Goal: Task Accomplishment & Management: Use online tool/utility

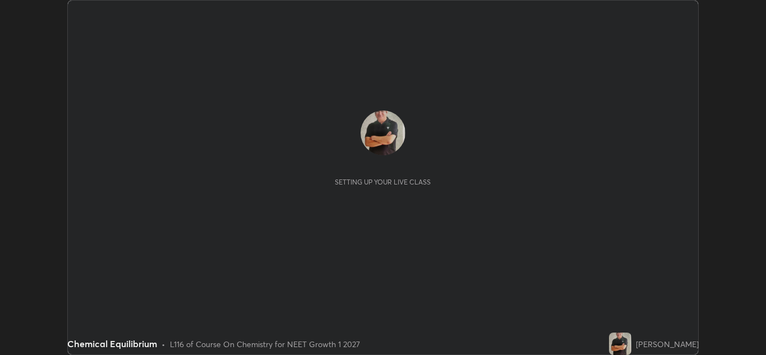
scroll to position [355, 766]
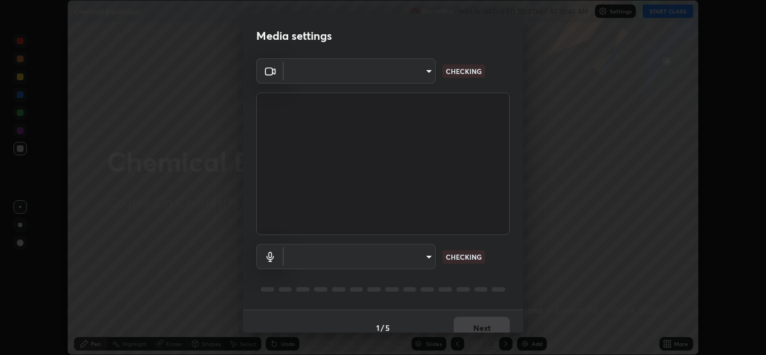
type input "1e49b53be58bf3658c32ba4c8e2538d2601885ca91182b01ba969948c87b8f29"
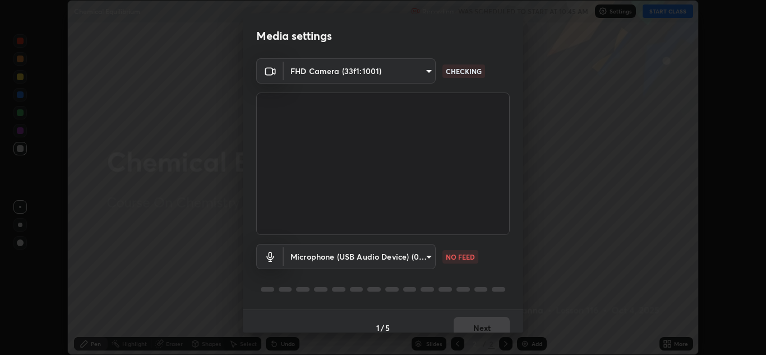
click at [418, 259] on body "Erase all Chemical Equilibrium Recording WAS SCHEDULED TO START AT 10:45 AM Set…" at bounding box center [383, 177] width 766 height 355
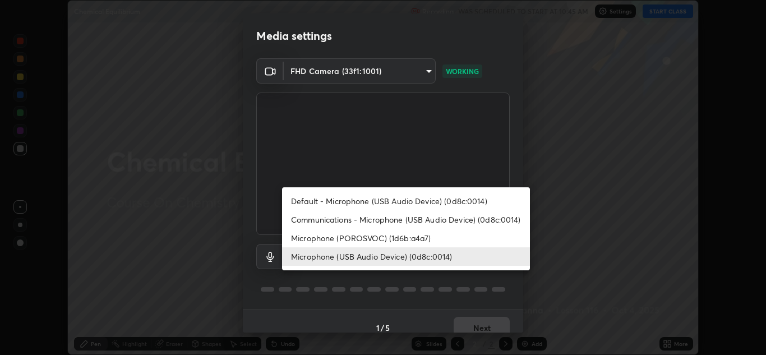
click at [396, 221] on li "Communications - Microphone (USB Audio Device) (0d8c:0014)" at bounding box center [406, 219] width 248 height 19
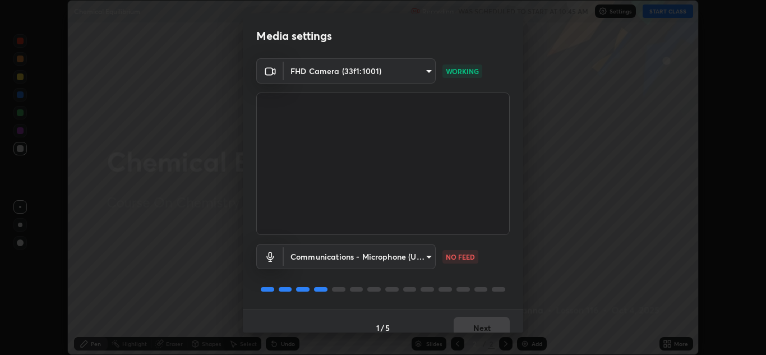
click at [394, 259] on body "Erase all Chemical Equilibrium Recording WAS SCHEDULED TO START AT 10:45 AM Set…" at bounding box center [383, 177] width 766 height 355
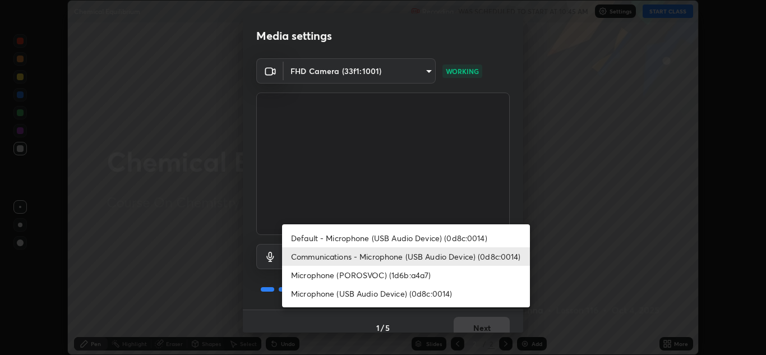
click at [390, 293] on li "Microphone (USB Audio Device) (0d8c:0014)" at bounding box center [406, 293] width 248 height 19
type input "f7c6ee8ef428f4c0c73a4799a386e724c784fa96b1b4d02d3a2d8c83d75c84bb"
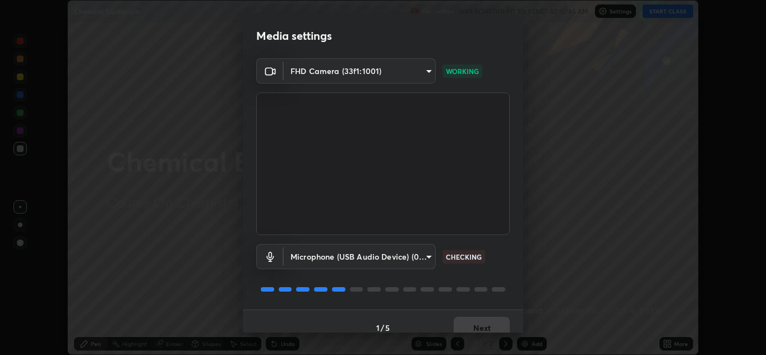
click at [404, 254] on body "Erase all Chemical Equilibrium Recording WAS SCHEDULED TO START AT 10:45 AM Set…" at bounding box center [383, 177] width 766 height 355
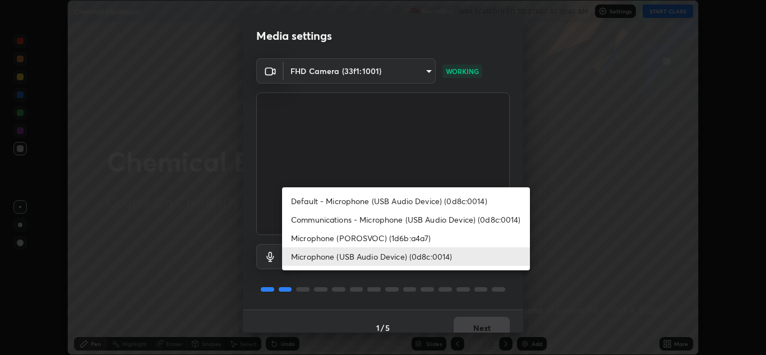
click at [423, 257] on li "Microphone (USB Audio Device) (0d8c:0014)" at bounding box center [406, 256] width 248 height 19
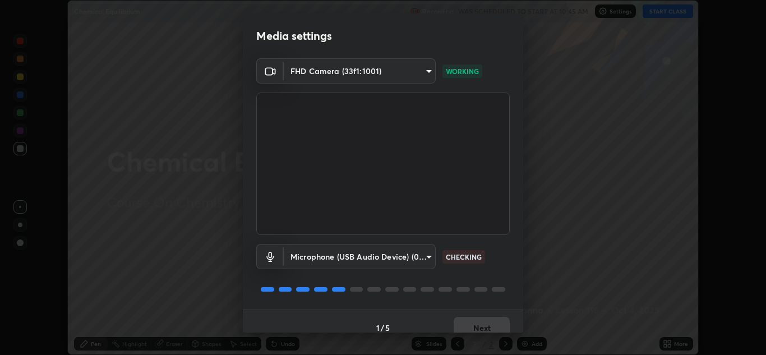
scroll to position [13, 0]
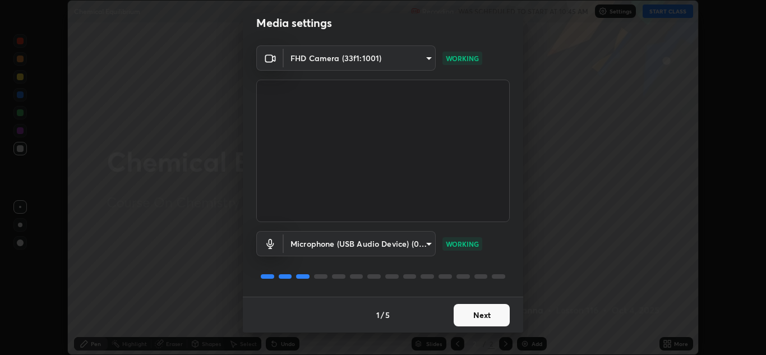
click at [483, 317] on button "Next" at bounding box center [482, 315] width 56 height 22
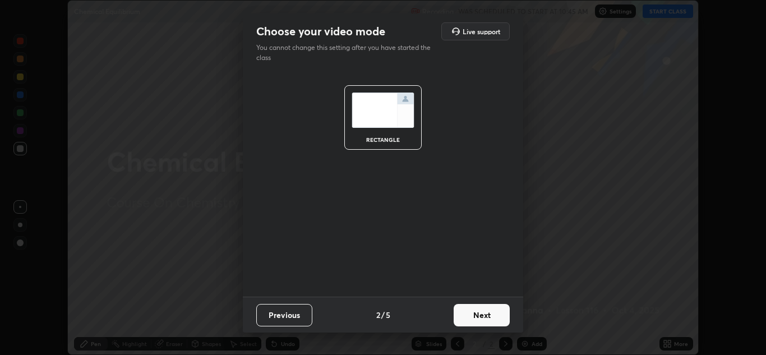
scroll to position [0, 0]
click at [490, 316] on button "Next" at bounding box center [482, 315] width 56 height 22
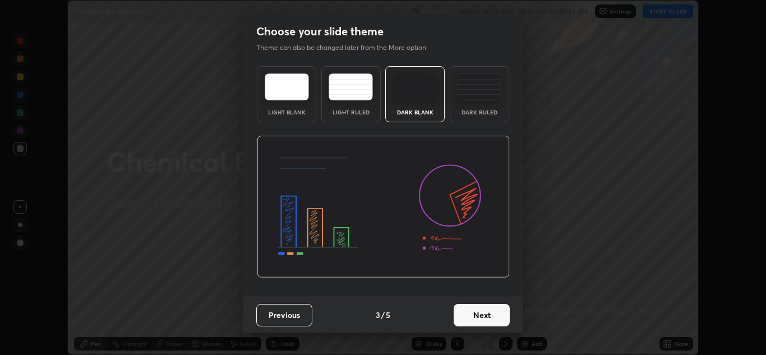
click at [493, 317] on button "Next" at bounding box center [482, 315] width 56 height 22
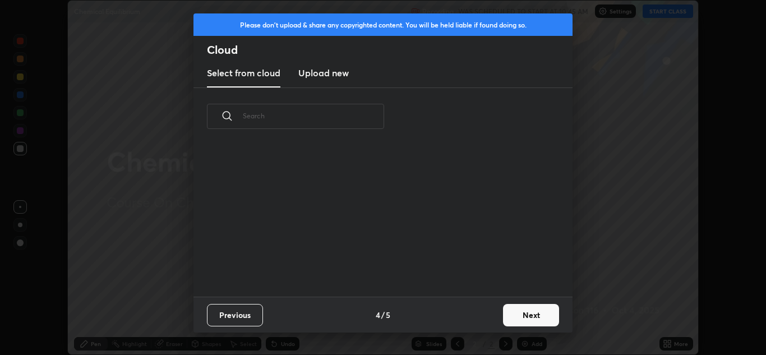
click at [524, 315] on button "Next" at bounding box center [531, 315] width 56 height 22
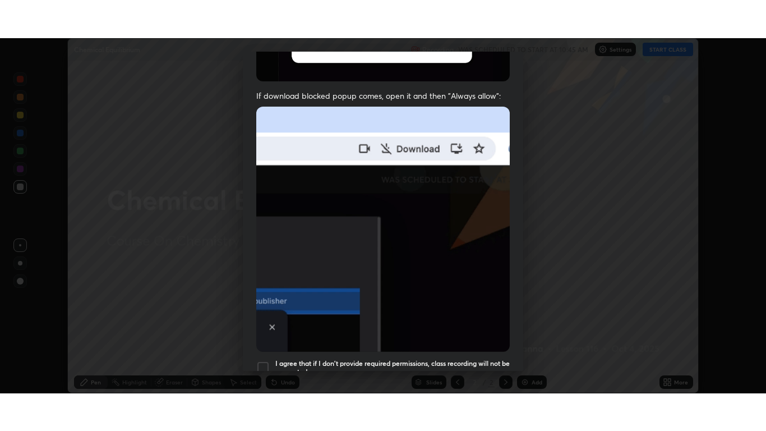
scroll to position [242, 0]
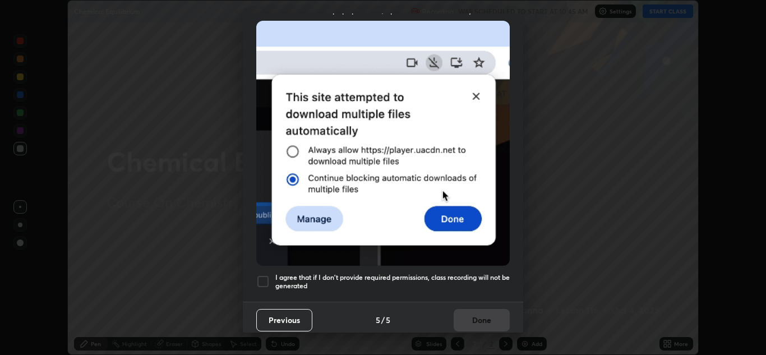
click at [262, 275] on div at bounding box center [262, 281] width 13 height 13
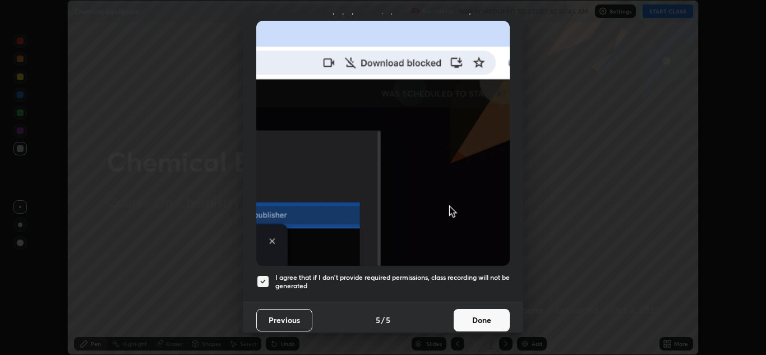
click at [481, 312] on button "Done" at bounding box center [482, 320] width 56 height 22
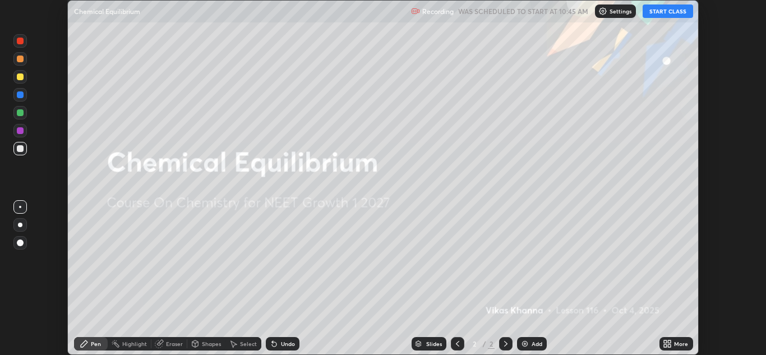
click at [667, 13] on button "START CLASS" at bounding box center [668, 10] width 50 height 13
click at [680, 345] on div "More" at bounding box center [681, 344] width 14 height 6
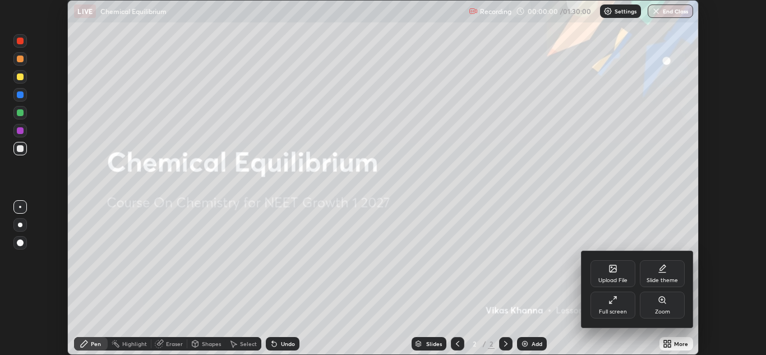
click at [617, 305] on div "Full screen" at bounding box center [612, 305] width 45 height 27
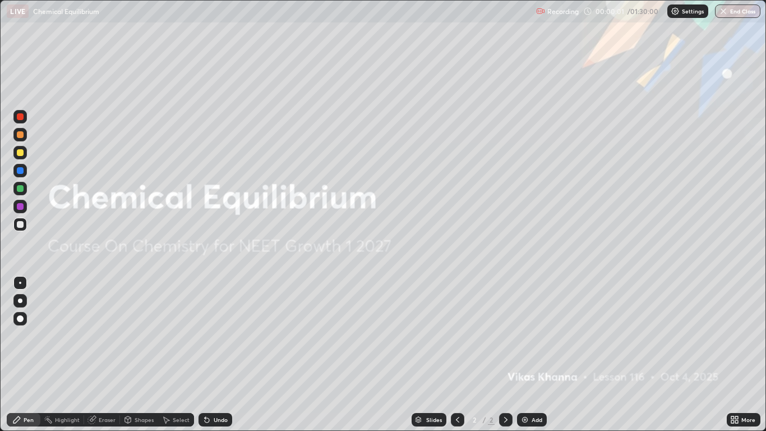
scroll to position [431, 766]
click at [19, 321] on div at bounding box center [20, 318] width 7 height 7
click at [22, 150] on div at bounding box center [20, 152] width 7 height 7
click at [529, 354] on div "Add" at bounding box center [532, 419] width 30 height 13
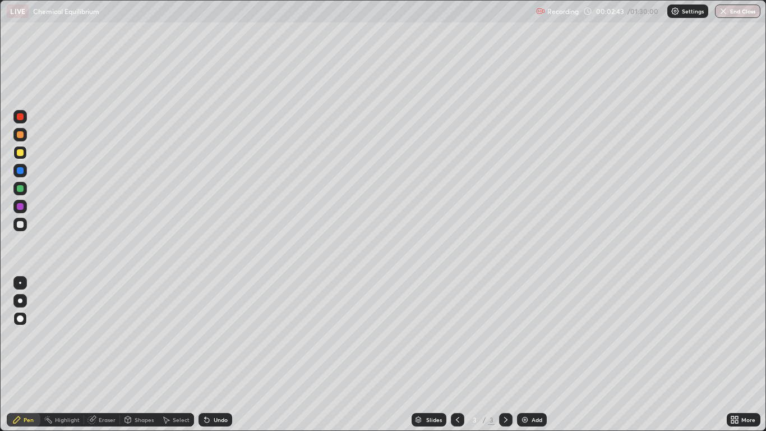
click at [142, 354] on div "Shapes" at bounding box center [144, 420] width 19 height 6
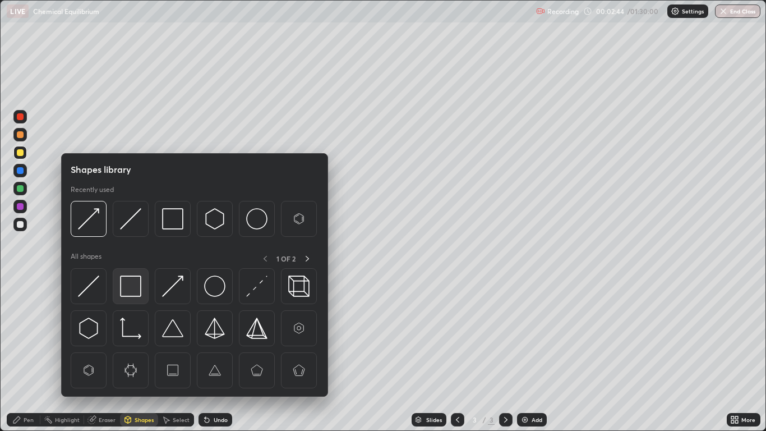
click at [133, 287] on img at bounding box center [130, 285] width 21 height 21
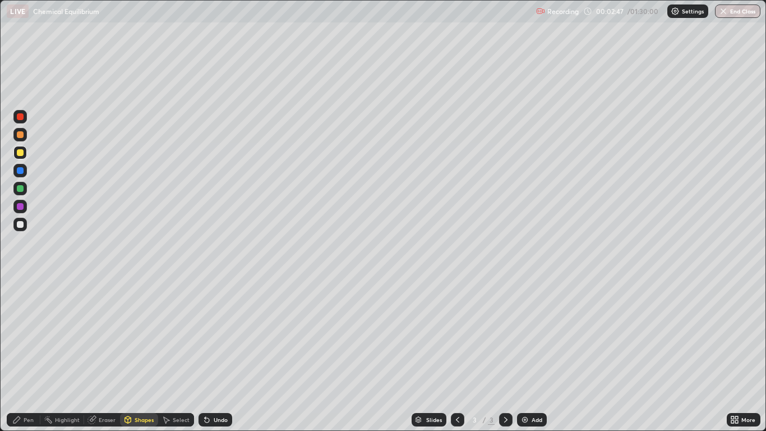
click at [22, 354] on div "Pen" at bounding box center [24, 419] width 34 height 13
click at [19, 169] on div at bounding box center [20, 170] width 7 height 7
click at [217, 354] on div "Undo" at bounding box center [221, 420] width 14 height 6
click at [220, 354] on div "Undo" at bounding box center [216, 419] width 34 height 13
click at [215, 354] on div "Undo" at bounding box center [221, 420] width 14 height 6
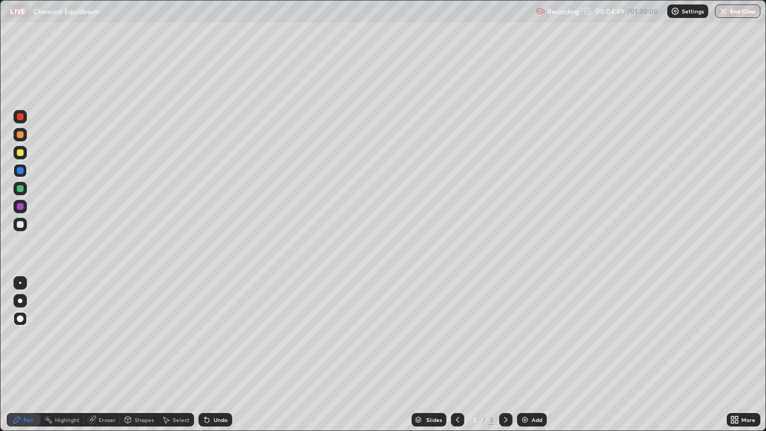
click at [216, 354] on div "Undo" at bounding box center [221, 420] width 14 height 6
click at [217, 354] on div "Undo" at bounding box center [216, 419] width 34 height 13
click at [215, 354] on div "Undo" at bounding box center [221, 420] width 14 height 6
click at [218, 354] on div "Undo" at bounding box center [221, 420] width 14 height 6
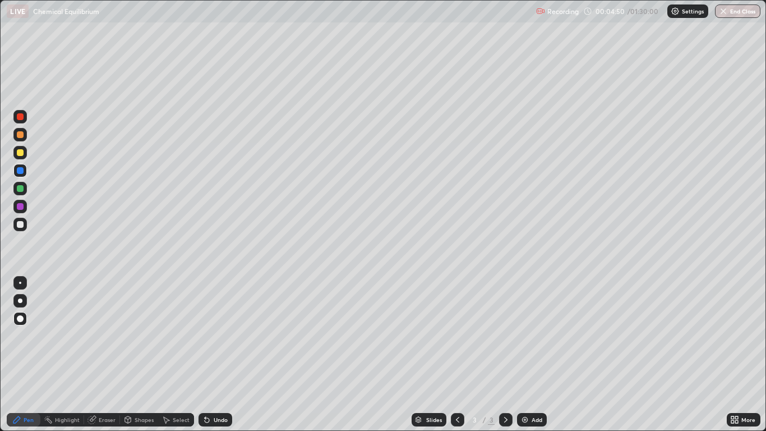
click at [218, 354] on div "Undo" at bounding box center [221, 420] width 14 height 6
click at [219, 354] on div "Undo" at bounding box center [221, 420] width 14 height 6
click at [218, 354] on div "Undo" at bounding box center [221, 420] width 14 height 6
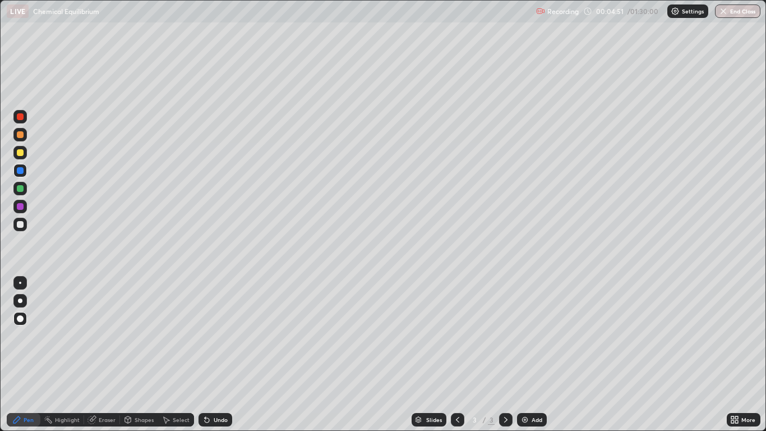
click at [218, 354] on div "Undo" at bounding box center [221, 420] width 14 height 6
click at [215, 354] on div "Undo" at bounding box center [221, 420] width 14 height 6
click at [217, 354] on div "Undo" at bounding box center [221, 420] width 14 height 6
click at [217, 354] on div "Undo" at bounding box center [216, 419] width 34 height 13
click at [215, 354] on div "Undo" at bounding box center [221, 420] width 14 height 6
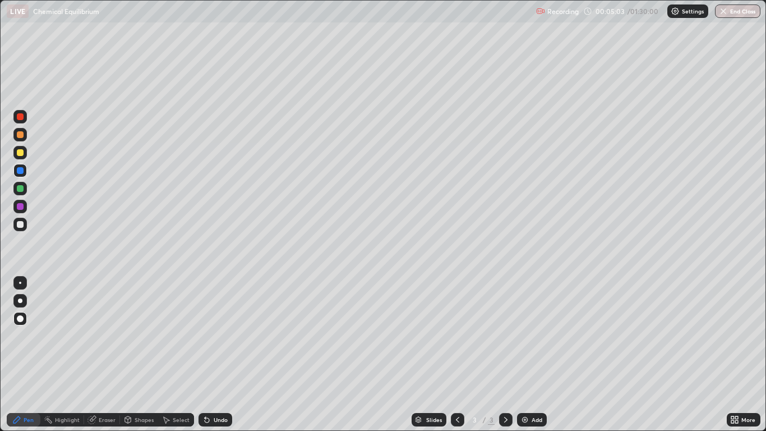
click at [215, 354] on div "Undo" at bounding box center [221, 420] width 14 height 6
click at [141, 354] on div "Shapes" at bounding box center [144, 420] width 19 height 6
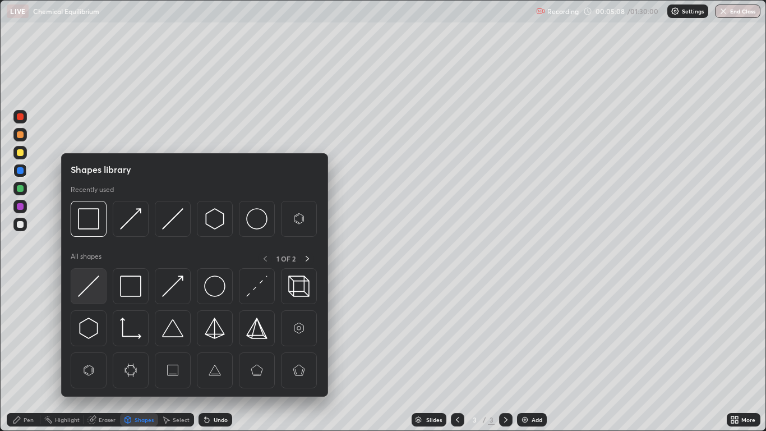
click at [91, 282] on img at bounding box center [88, 285] width 21 height 21
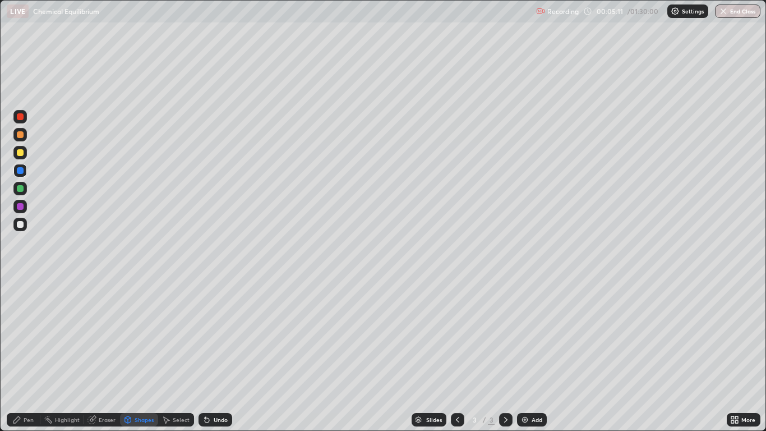
click at [23, 354] on div "Pen" at bounding box center [24, 419] width 34 height 13
click at [140, 354] on div "Shapes" at bounding box center [144, 420] width 19 height 6
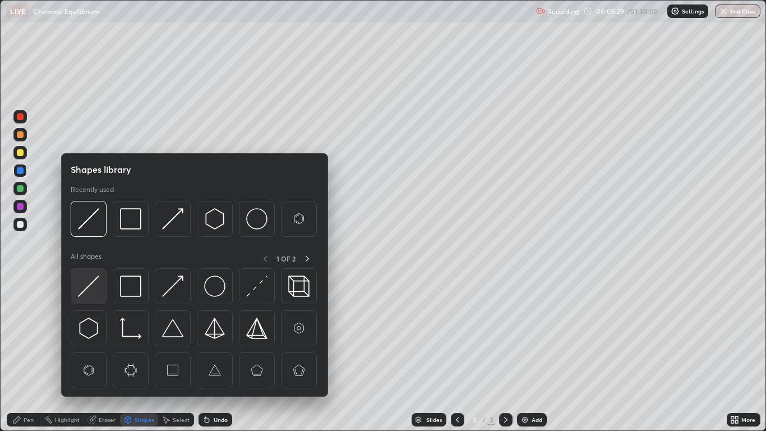
click at [98, 290] on img at bounding box center [88, 285] width 21 height 21
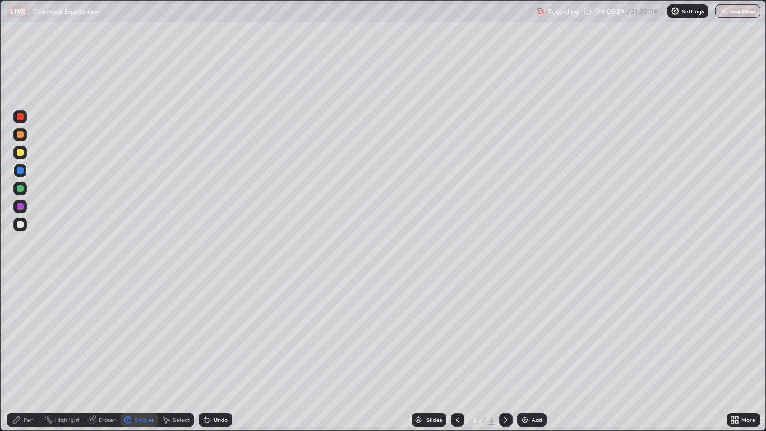
click at [22, 204] on div at bounding box center [20, 206] width 7 height 7
click at [139, 354] on div "Shapes" at bounding box center [144, 420] width 19 height 6
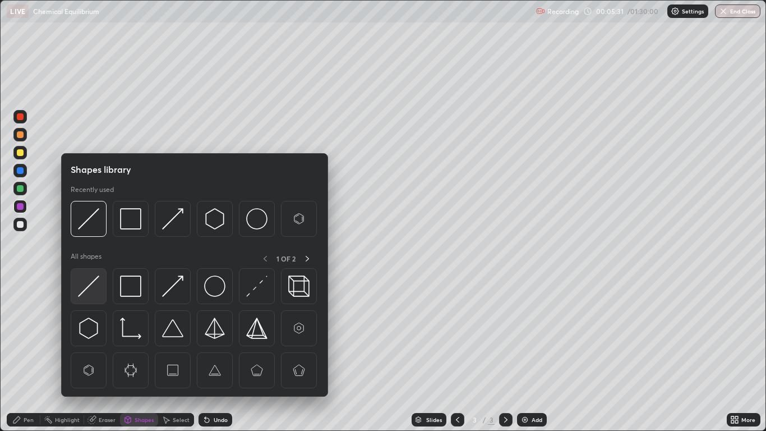
click at [104, 285] on div at bounding box center [89, 286] width 36 height 36
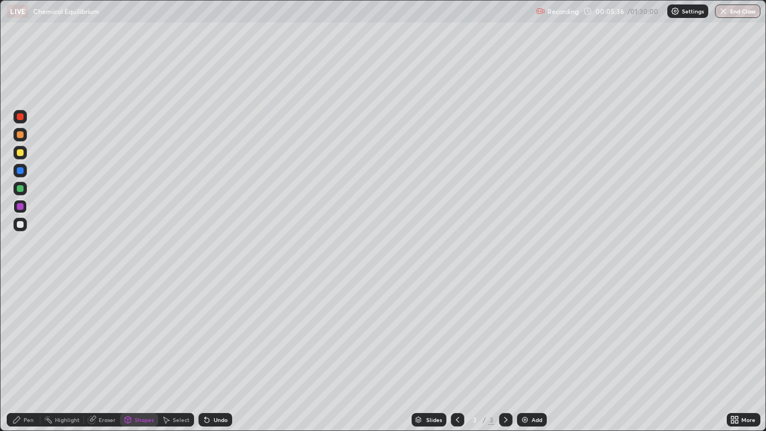
click at [34, 354] on div "Pen" at bounding box center [24, 419] width 34 height 13
click at [524, 354] on img at bounding box center [524, 419] width 9 height 9
click at [137, 354] on div "Shapes" at bounding box center [144, 420] width 19 height 6
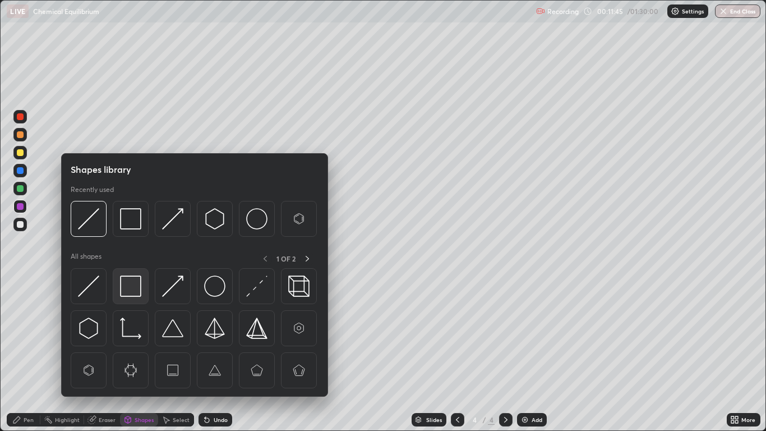
click at [135, 286] on img at bounding box center [130, 285] width 21 height 21
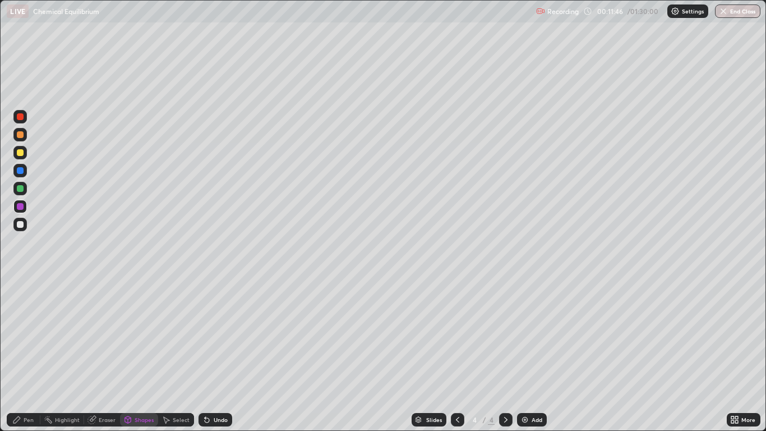
click at [25, 150] on div at bounding box center [19, 152] width 13 height 13
click at [142, 354] on div "Shapes" at bounding box center [144, 420] width 19 height 6
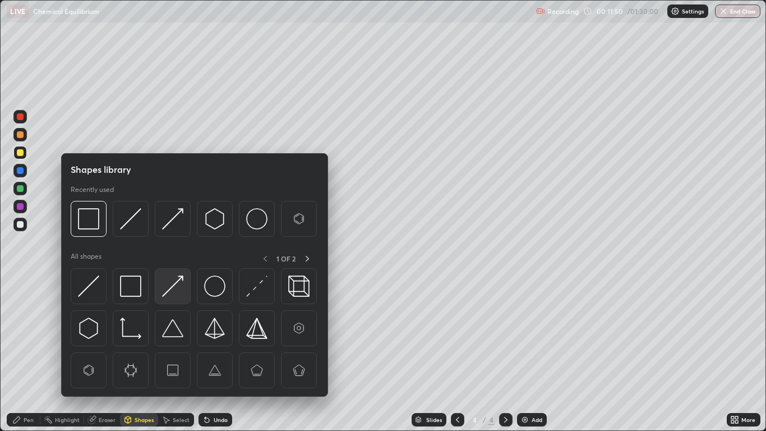
click at [178, 284] on img at bounding box center [172, 285] width 21 height 21
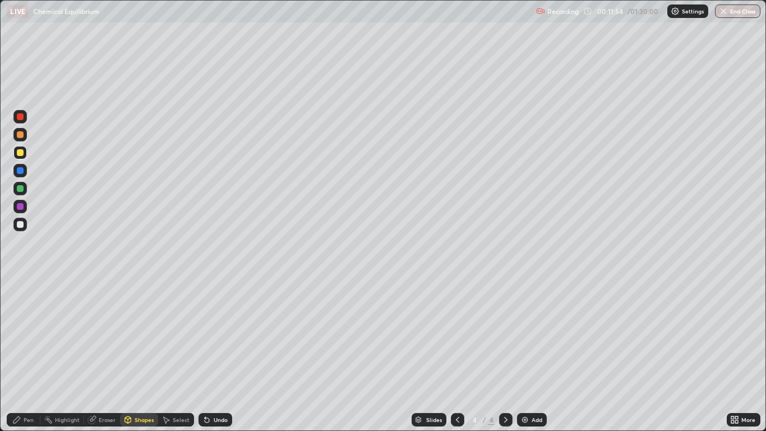
click at [31, 354] on div "Pen" at bounding box center [24, 419] width 34 height 13
click at [216, 354] on div "Undo" at bounding box center [216, 419] width 34 height 13
click at [139, 354] on div "Shapes" at bounding box center [144, 420] width 19 height 6
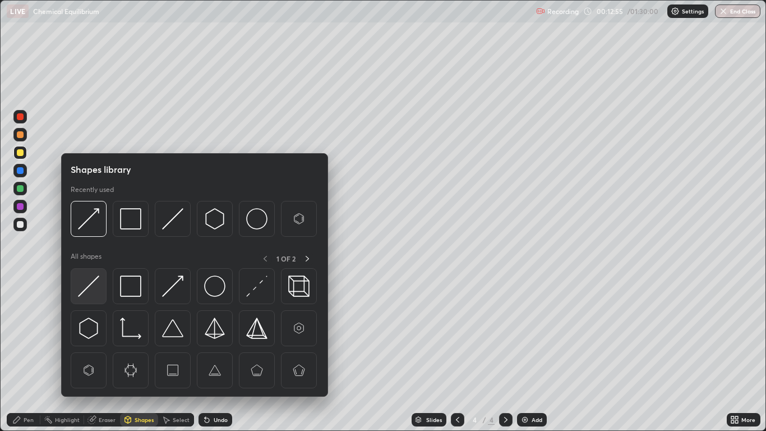
click at [93, 287] on img at bounding box center [88, 285] width 21 height 21
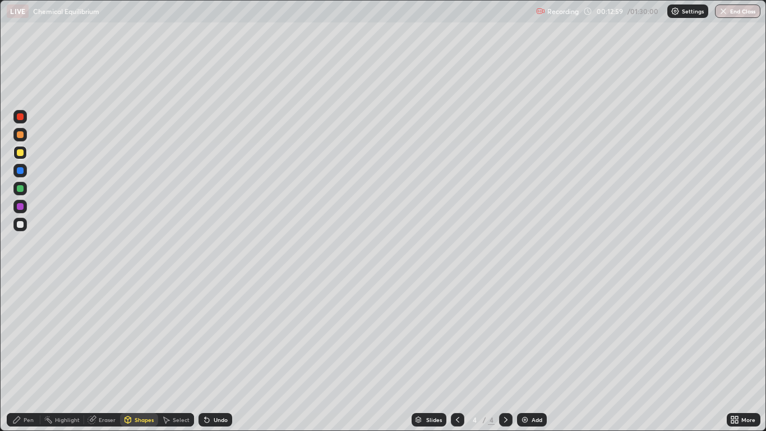
click at [25, 354] on div "Pen" at bounding box center [29, 420] width 10 height 6
click at [20, 169] on div at bounding box center [20, 170] width 7 height 7
click at [530, 354] on div "Add" at bounding box center [532, 419] width 30 height 13
click at [214, 354] on div "Undo" at bounding box center [221, 420] width 14 height 6
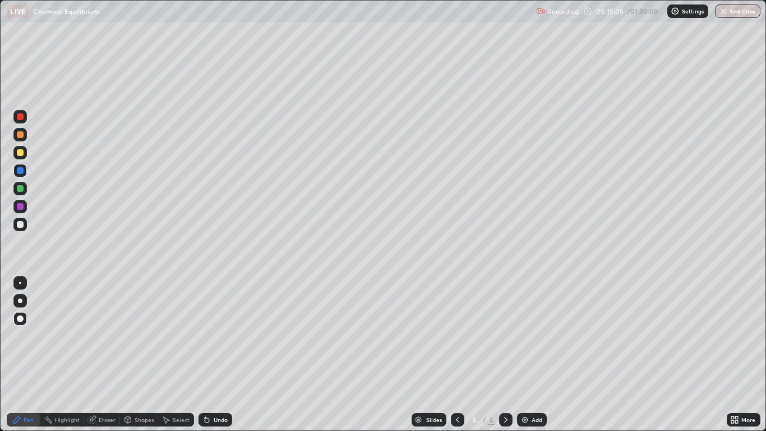
click at [218, 354] on div "Undo" at bounding box center [216, 419] width 34 height 13
click at [219, 354] on div "Undo" at bounding box center [221, 420] width 14 height 6
click at [219, 354] on div "Undo" at bounding box center [216, 419] width 34 height 13
click at [219, 354] on div "Undo" at bounding box center [221, 420] width 14 height 6
click at [460, 354] on icon at bounding box center [457, 419] width 9 height 9
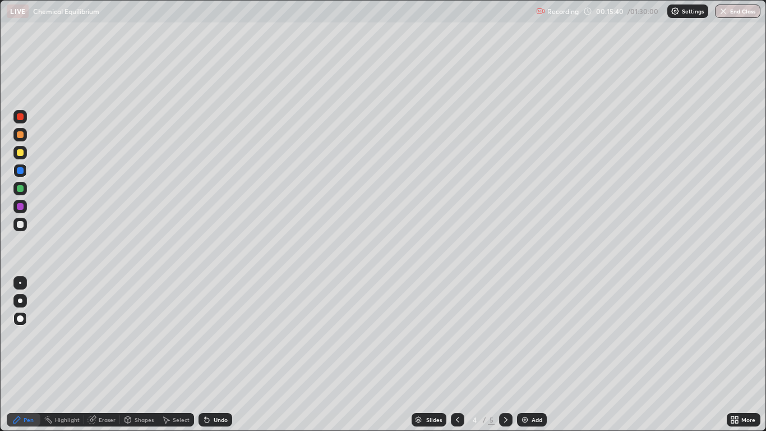
click at [510, 354] on div at bounding box center [505, 419] width 13 height 13
click at [537, 354] on div "Add" at bounding box center [537, 420] width 11 height 6
click at [20, 354] on icon at bounding box center [16, 419] width 7 height 7
click at [21, 153] on div at bounding box center [20, 152] width 7 height 7
click at [457, 354] on icon at bounding box center [457, 419] width 9 height 9
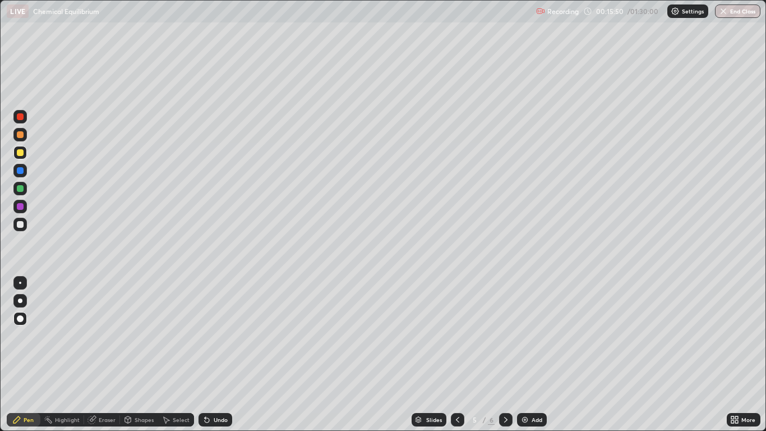
click at [456, 354] on icon at bounding box center [457, 419] width 9 height 9
click at [505, 354] on icon at bounding box center [505, 419] width 9 height 9
click at [504, 354] on icon at bounding box center [505, 419] width 9 height 9
click at [221, 354] on div "Undo" at bounding box center [221, 420] width 14 height 6
click at [211, 354] on div "Undo" at bounding box center [216, 419] width 34 height 13
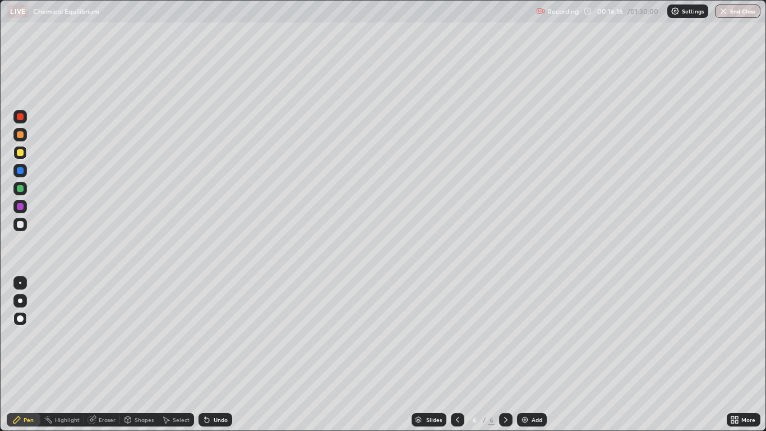
click at [18, 188] on div at bounding box center [20, 188] width 7 height 7
click at [217, 354] on div "Undo" at bounding box center [221, 420] width 14 height 6
click at [138, 354] on div "Shapes" at bounding box center [144, 420] width 19 height 6
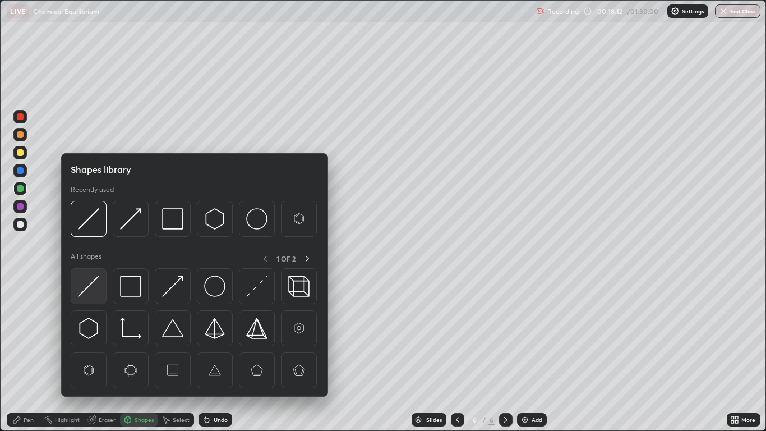
click at [95, 281] on img at bounding box center [88, 285] width 21 height 21
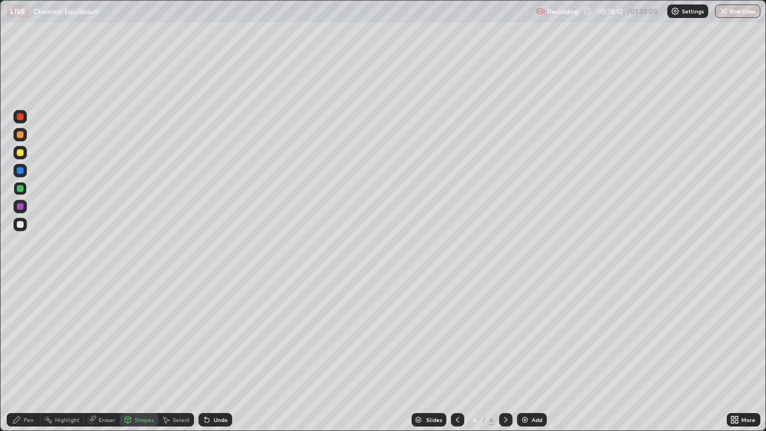
click at [20, 225] on div at bounding box center [20, 224] width 7 height 7
click at [24, 354] on div "Pen" at bounding box center [29, 420] width 10 height 6
click at [19, 170] on div at bounding box center [20, 170] width 7 height 7
click at [141, 354] on div "Shapes" at bounding box center [144, 420] width 19 height 6
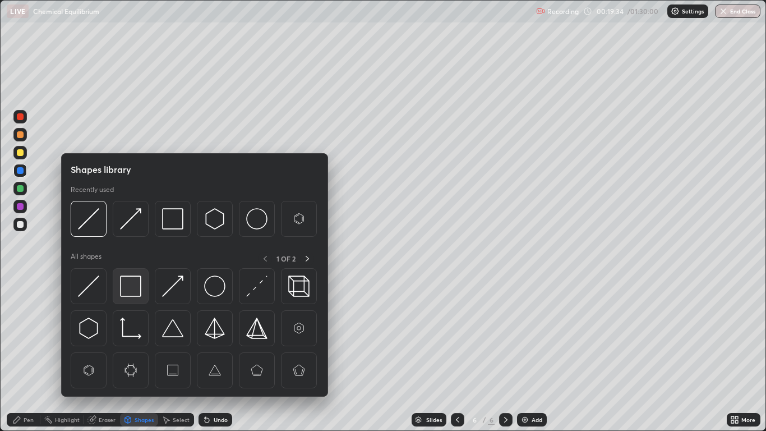
click at [133, 284] on img at bounding box center [130, 285] width 21 height 21
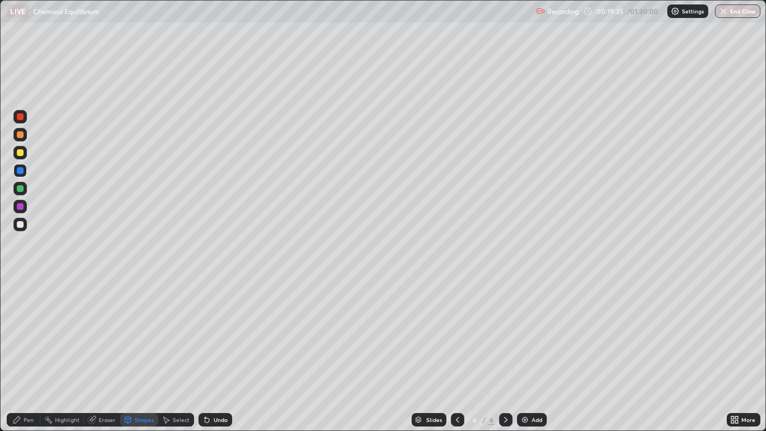
click at [182, 354] on div "Select" at bounding box center [176, 419] width 36 height 13
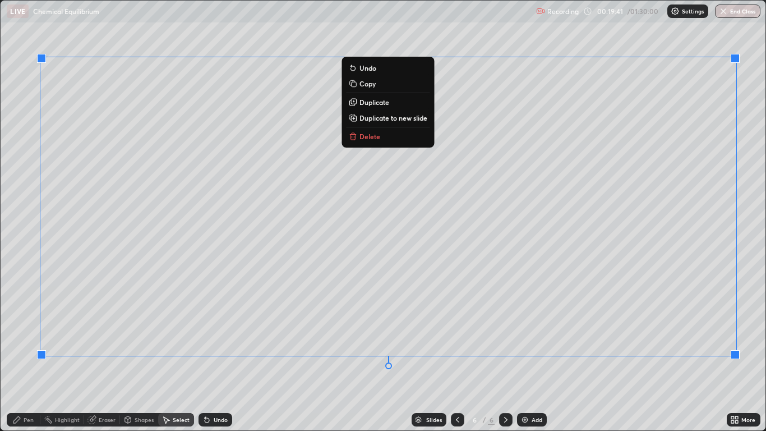
click at [370, 84] on p "Copy" at bounding box center [367, 83] width 16 height 9
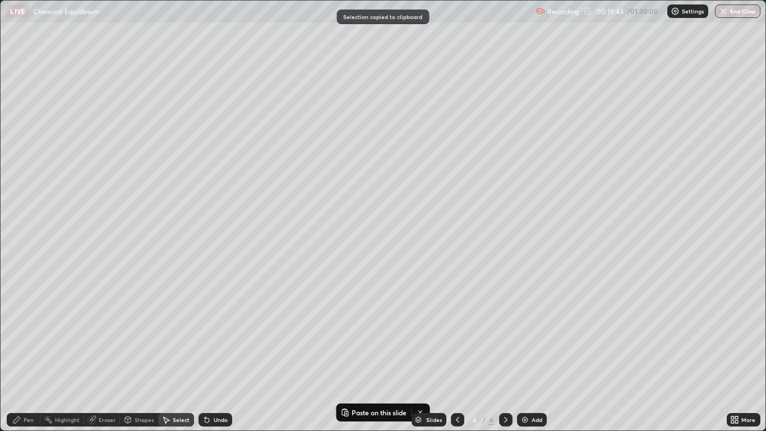
click at [533, 354] on div "Add" at bounding box center [537, 420] width 11 height 6
click at [251, 59] on div "0 ° Undo Copy Paste here Duplicate Duplicate to new slide Delete" at bounding box center [383, 216] width 764 height 430
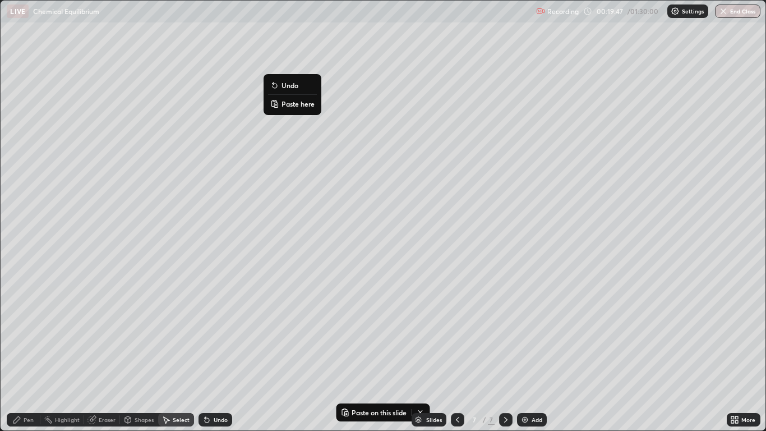
click at [296, 106] on p "Paste here" at bounding box center [297, 103] width 33 height 9
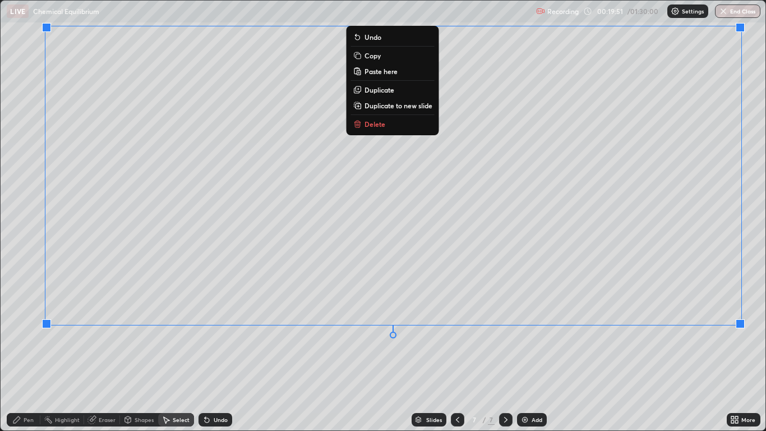
click at [384, 354] on div "0 ° Undo Copy Paste here Duplicate Duplicate to new slide Delete" at bounding box center [383, 216] width 764 height 430
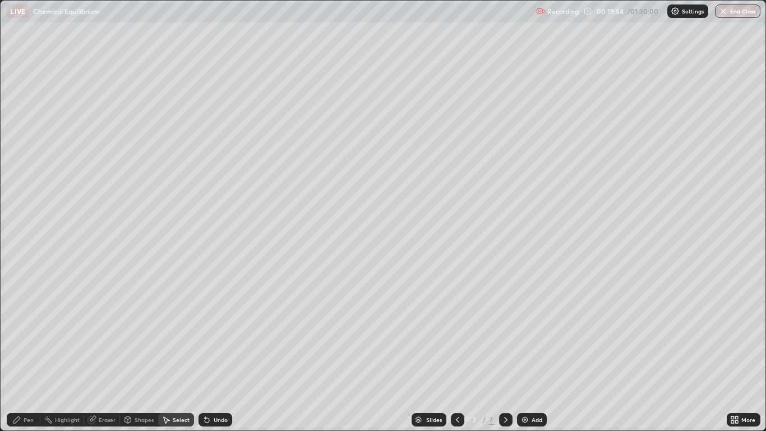
click at [31, 354] on div "Pen" at bounding box center [29, 420] width 10 height 6
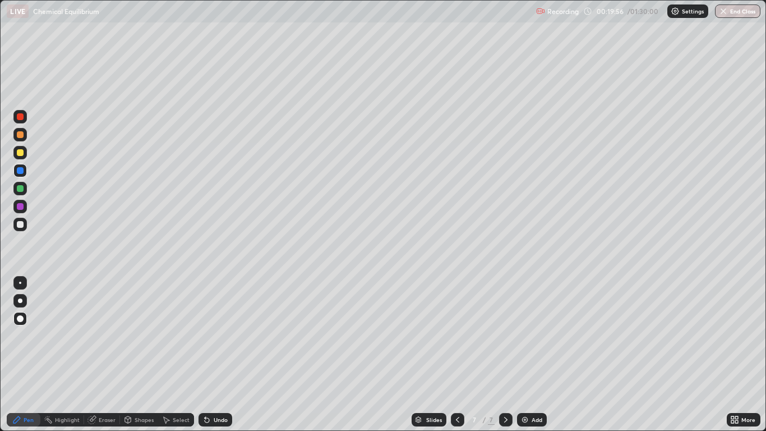
click at [108, 354] on div "Eraser" at bounding box center [102, 419] width 36 height 13
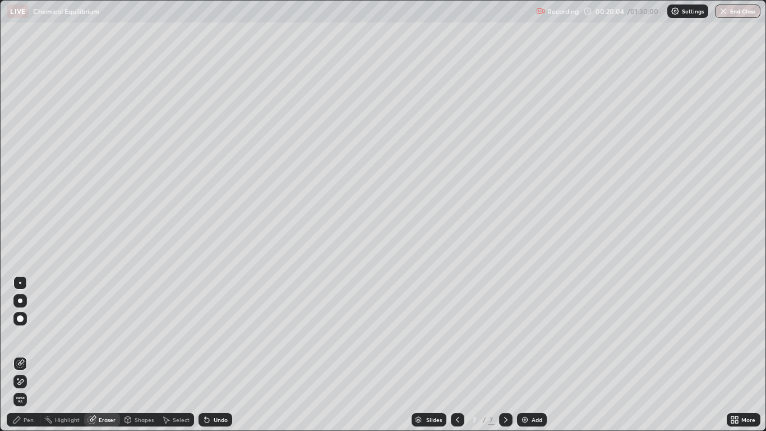
click at [25, 322] on div at bounding box center [19, 318] width 13 height 13
click at [27, 354] on div "Pen" at bounding box center [29, 420] width 10 height 6
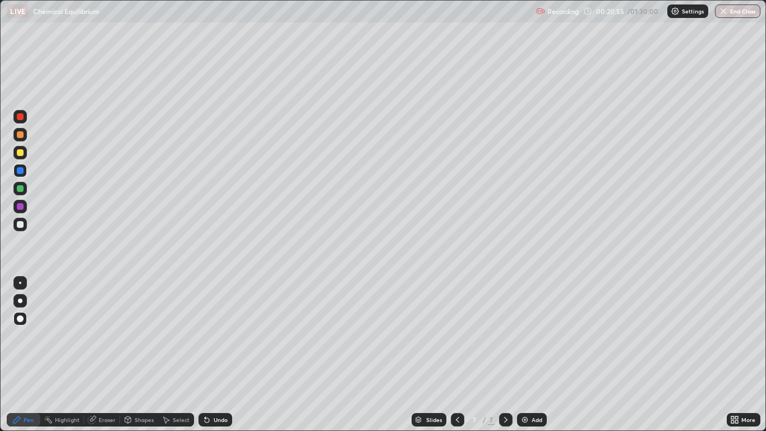
click at [22, 205] on div at bounding box center [20, 206] width 7 height 7
click at [217, 354] on div "Undo" at bounding box center [221, 420] width 14 height 6
click at [211, 354] on div "Undo" at bounding box center [216, 419] width 34 height 13
click at [215, 354] on div "Undo" at bounding box center [221, 420] width 14 height 6
click at [221, 354] on div "Undo" at bounding box center [221, 420] width 14 height 6
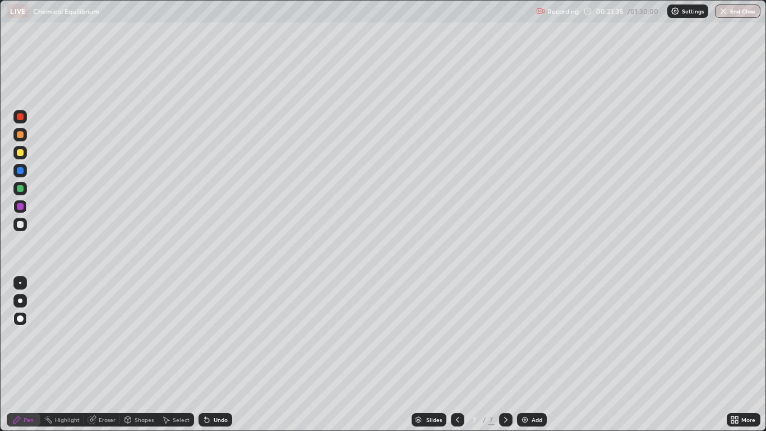
click at [456, 354] on icon at bounding box center [457, 419] width 9 height 9
click at [457, 354] on icon at bounding box center [457, 419] width 9 height 9
click at [452, 354] on div at bounding box center [457, 419] width 13 height 13
click at [452, 354] on div at bounding box center [457, 419] width 13 height 22
click at [505, 354] on icon at bounding box center [505, 419] width 9 height 9
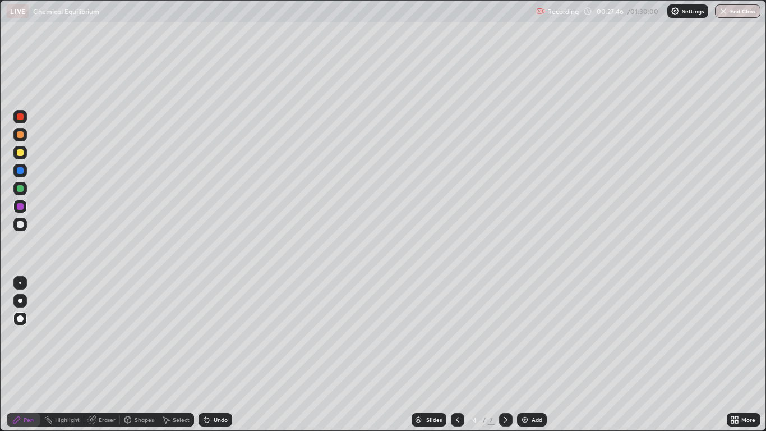
click at [505, 354] on icon at bounding box center [505, 419] width 9 height 9
click at [501, 354] on icon at bounding box center [505, 419] width 9 height 9
click at [505, 354] on icon at bounding box center [505, 419] width 9 height 9
click at [455, 354] on icon at bounding box center [457, 419] width 9 height 9
click at [505, 354] on div at bounding box center [505, 419] width 13 height 13
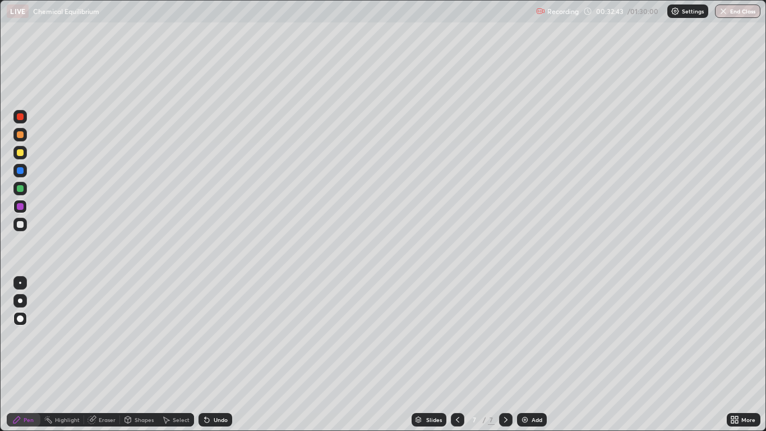
click at [105, 354] on div "Eraser" at bounding box center [107, 420] width 17 height 6
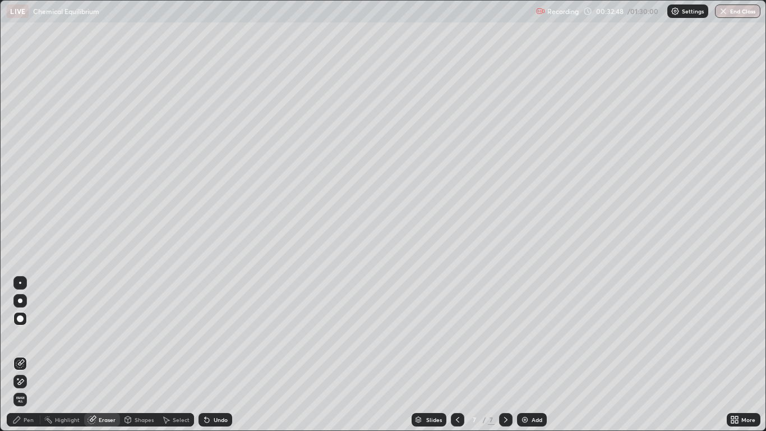
click at [22, 354] on div "Pen" at bounding box center [24, 419] width 34 height 13
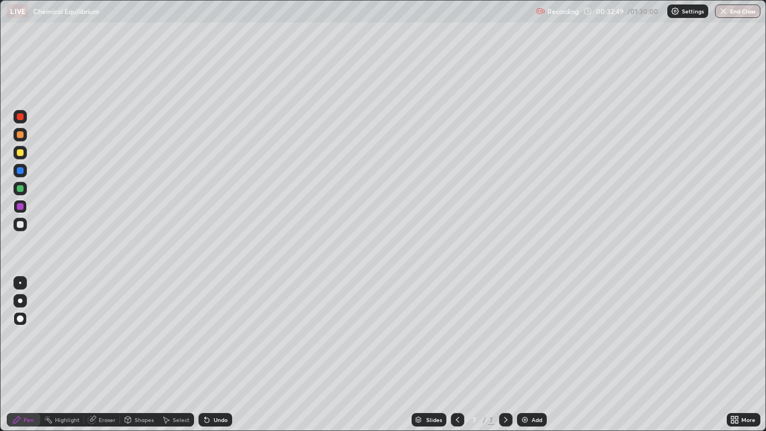
click at [21, 155] on div at bounding box center [20, 152] width 7 height 7
click at [139, 354] on div "Shapes" at bounding box center [144, 420] width 19 height 6
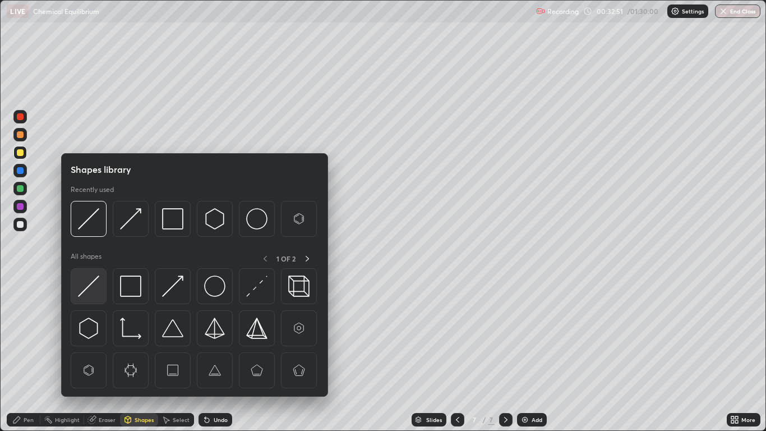
click at [94, 285] on img at bounding box center [88, 285] width 21 height 21
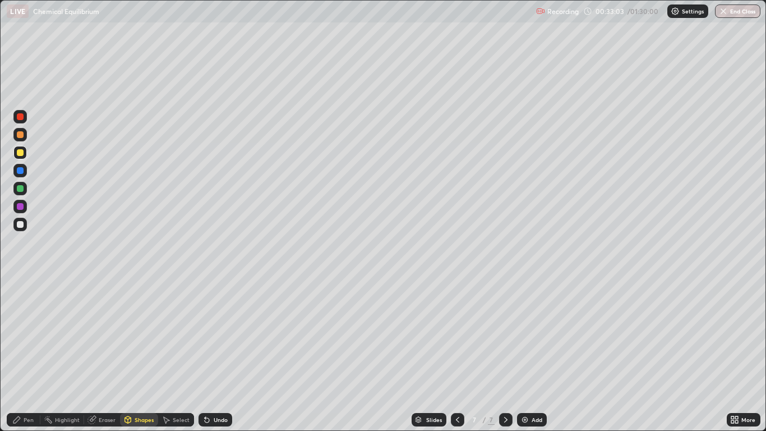
click at [27, 354] on div "Pen" at bounding box center [24, 419] width 34 height 13
click at [26, 354] on div "Pen" at bounding box center [24, 419] width 34 height 13
click at [536, 354] on div "Add" at bounding box center [537, 420] width 11 height 6
click at [126, 354] on icon at bounding box center [128, 419] width 6 height 2
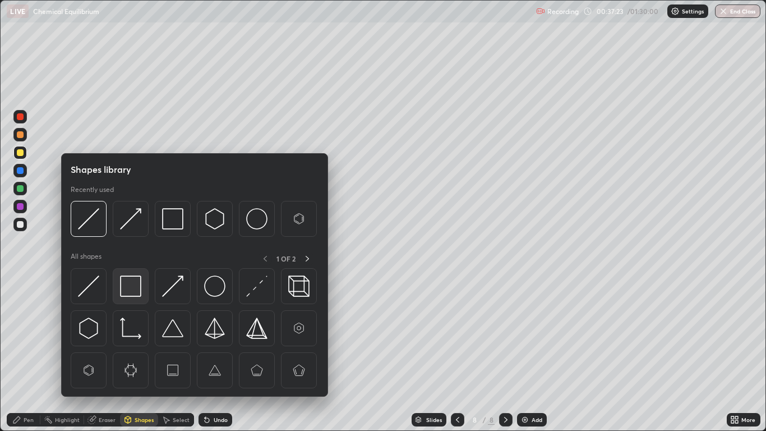
click at [131, 278] on img at bounding box center [130, 285] width 21 height 21
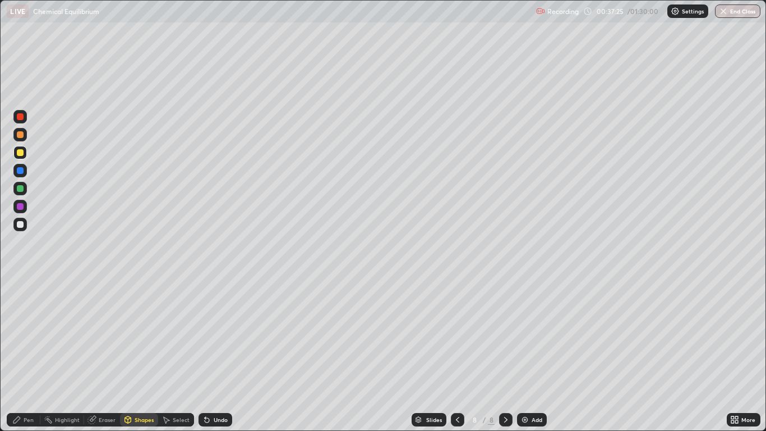
click at [26, 354] on div "Pen" at bounding box center [29, 420] width 10 height 6
click at [19, 171] on div at bounding box center [20, 170] width 7 height 7
click at [19, 220] on div at bounding box center [19, 224] width 13 height 13
click at [141, 354] on div "Shapes" at bounding box center [144, 420] width 19 height 6
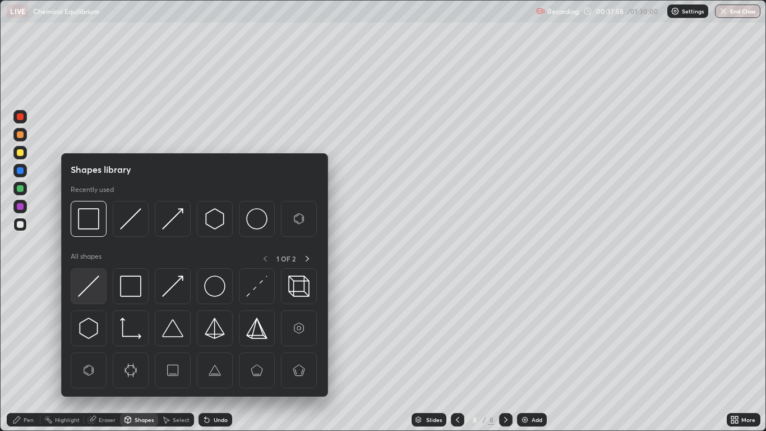
click at [98, 284] on img at bounding box center [88, 285] width 21 height 21
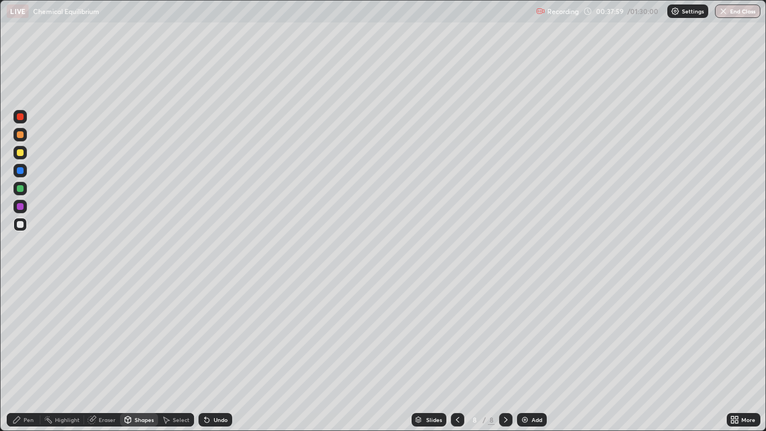
click at [21, 204] on div at bounding box center [20, 206] width 7 height 7
click at [37, 354] on div "Pen" at bounding box center [24, 419] width 34 height 13
click at [220, 354] on div "Undo" at bounding box center [221, 420] width 14 height 6
click at [218, 354] on div "Undo" at bounding box center [221, 420] width 14 height 6
click at [136, 354] on div "Shapes" at bounding box center [144, 420] width 19 height 6
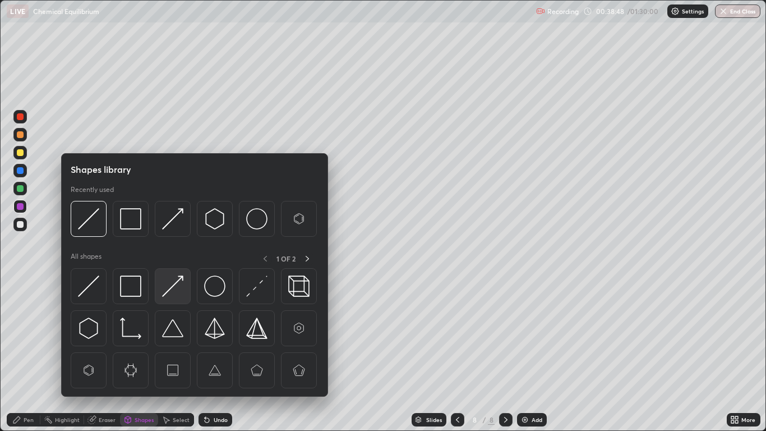
click at [169, 287] on img at bounding box center [172, 285] width 21 height 21
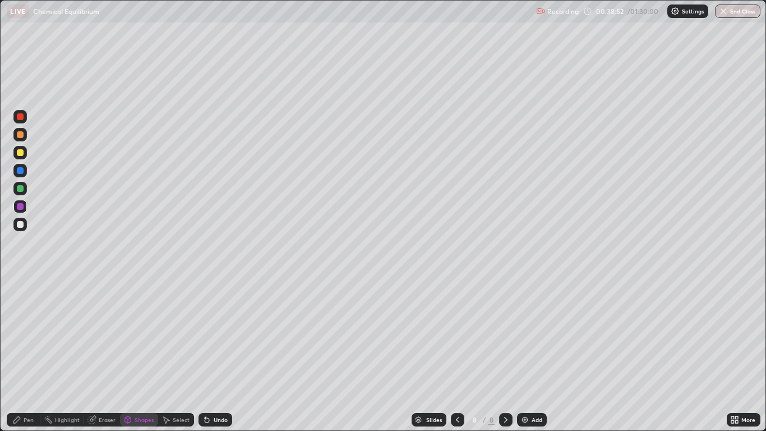
click at [227, 354] on div "Undo" at bounding box center [216, 419] width 34 height 13
click at [26, 354] on div "Pen" at bounding box center [24, 419] width 34 height 13
click at [20, 187] on div at bounding box center [20, 188] width 7 height 7
click at [533, 354] on div "Add" at bounding box center [537, 420] width 11 height 6
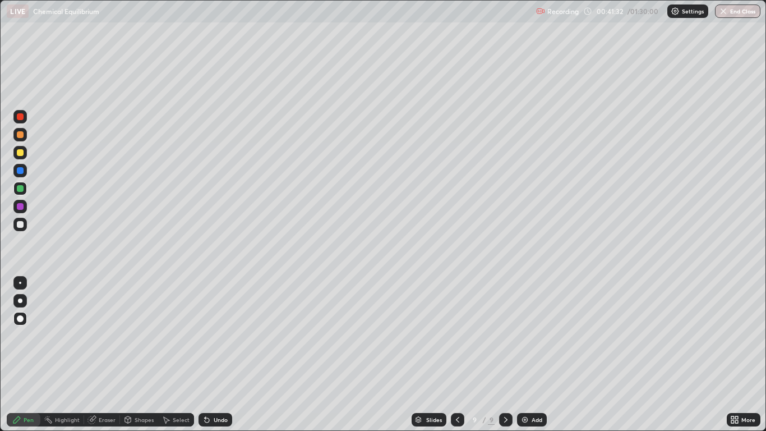
click at [141, 354] on div "Shapes" at bounding box center [144, 420] width 19 height 6
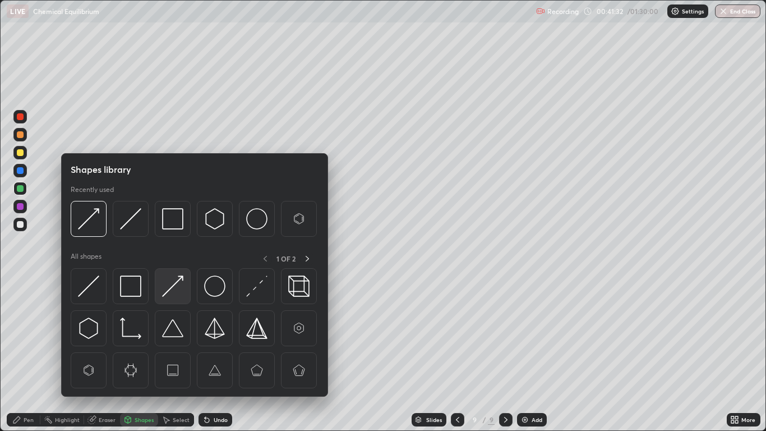
click at [165, 292] on img at bounding box center [172, 285] width 21 height 21
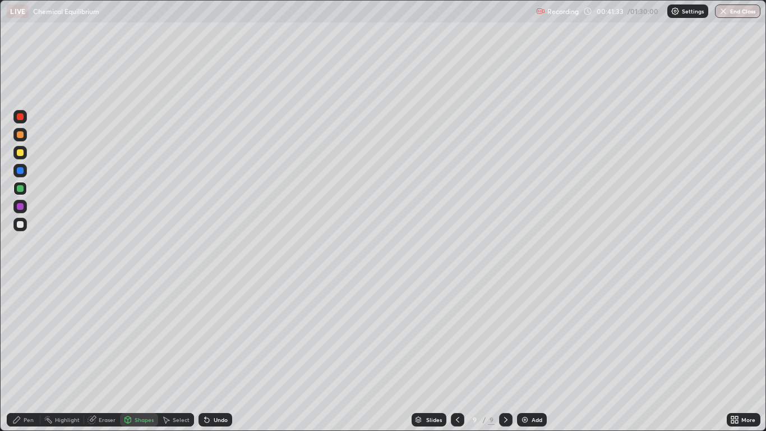
click at [20, 206] on div at bounding box center [20, 206] width 7 height 7
click at [142, 354] on div "Shapes" at bounding box center [144, 420] width 19 height 6
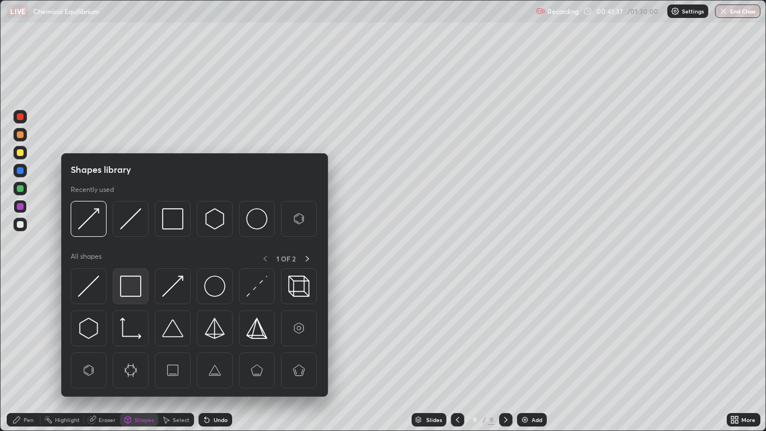
click at [133, 286] on img at bounding box center [130, 285] width 21 height 21
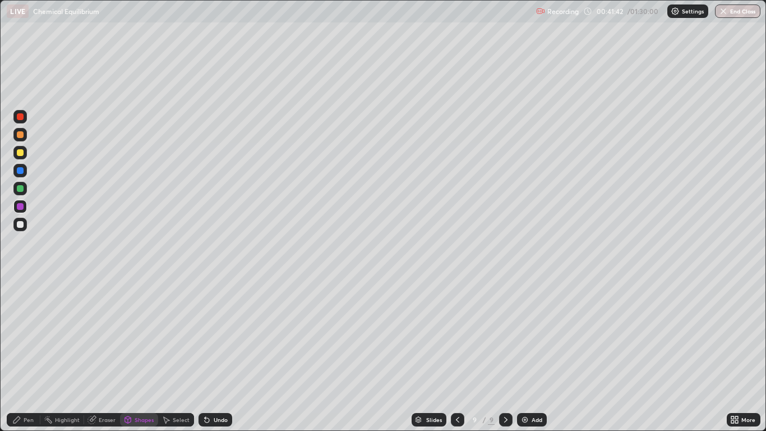
click at [30, 354] on div "Pen" at bounding box center [29, 420] width 10 height 6
click at [21, 151] on div at bounding box center [20, 152] width 7 height 7
click at [19, 170] on div at bounding box center [20, 170] width 7 height 7
click at [219, 354] on div "Undo" at bounding box center [221, 420] width 14 height 6
click at [223, 354] on div "Undo" at bounding box center [221, 420] width 14 height 6
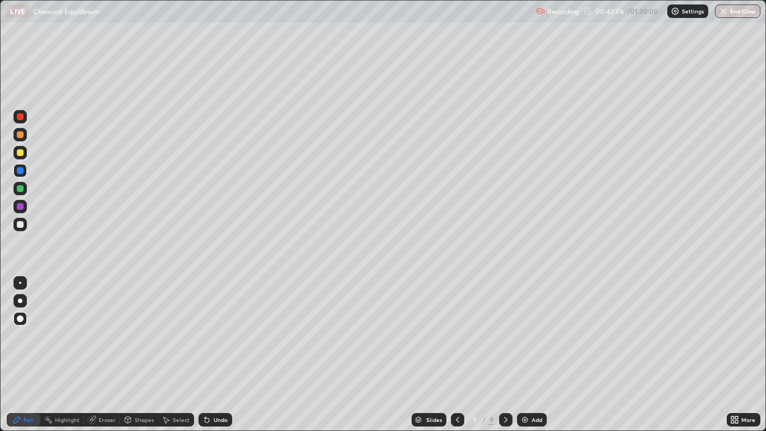
click at [224, 354] on div "Undo" at bounding box center [221, 420] width 14 height 6
click at [144, 354] on div "Shapes" at bounding box center [144, 420] width 19 height 6
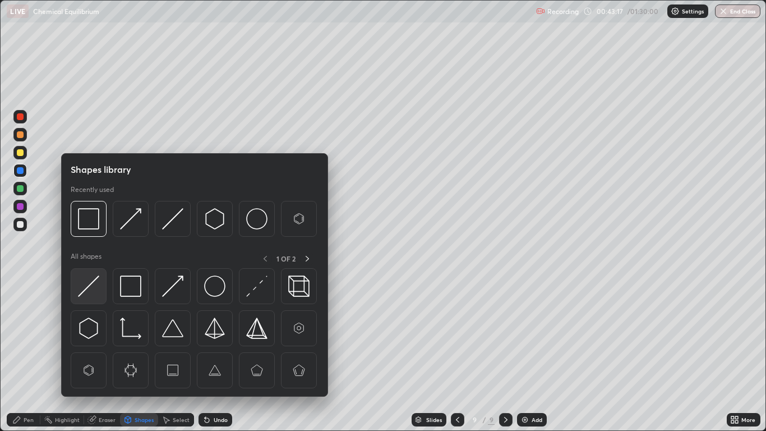
click at [91, 295] on img at bounding box center [88, 285] width 21 height 21
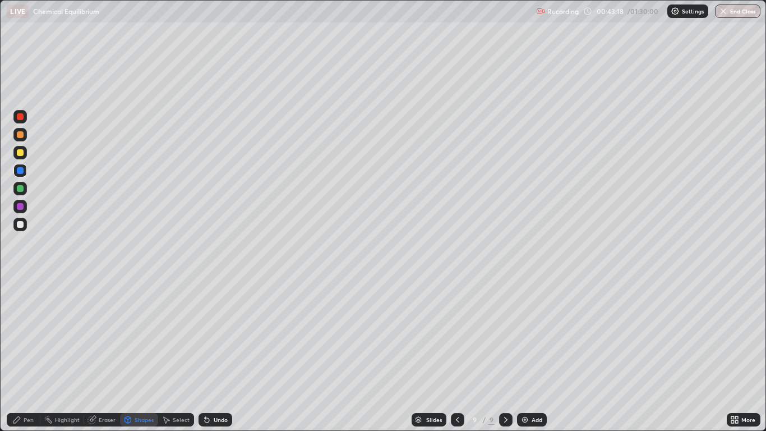
click at [22, 223] on div at bounding box center [20, 224] width 7 height 7
click at [26, 354] on div "Pen" at bounding box center [29, 420] width 10 height 6
click at [17, 354] on icon at bounding box center [16, 419] width 7 height 7
click at [24, 148] on div at bounding box center [19, 152] width 13 height 13
click at [211, 354] on div "Undo" at bounding box center [216, 419] width 34 height 13
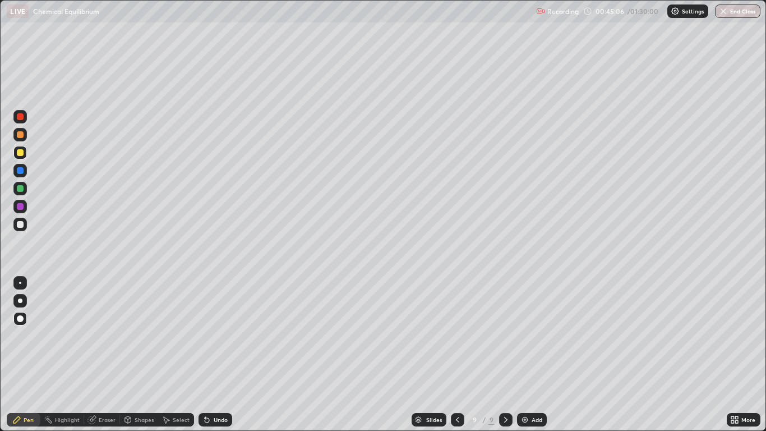
click at [214, 354] on div "Undo" at bounding box center [221, 420] width 14 height 6
click at [534, 354] on div "Add" at bounding box center [537, 420] width 11 height 6
click at [216, 354] on div "Undo" at bounding box center [221, 420] width 14 height 6
click at [213, 354] on div "Undo" at bounding box center [216, 419] width 34 height 13
click at [137, 354] on div "Shapes" at bounding box center [144, 420] width 19 height 6
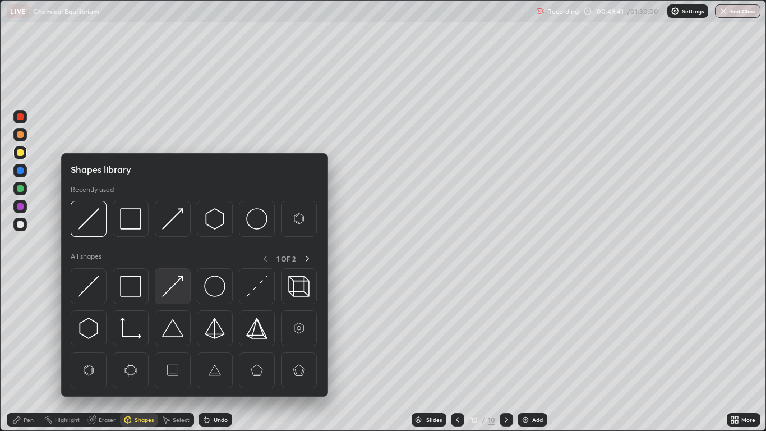
click at [167, 292] on img at bounding box center [172, 285] width 21 height 21
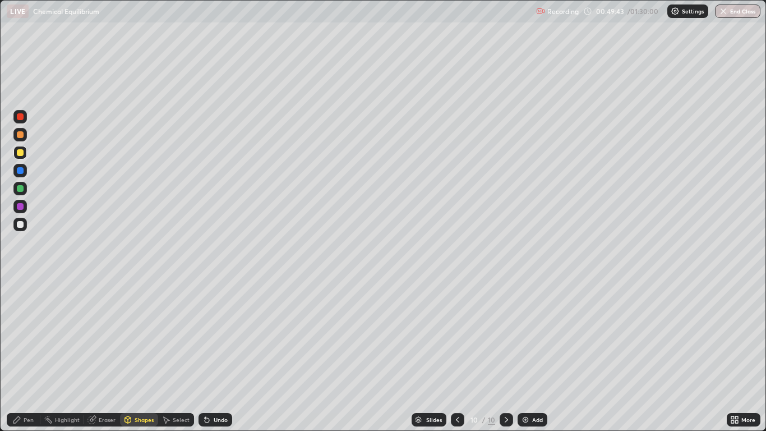
click at [29, 354] on div "Pen" at bounding box center [29, 420] width 10 height 6
click at [216, 354] on div "Undo" at bounding box center [216, 419] width 34 height 13
click at [140, 354] on div "Shapes" at bounding box center [144, 420] width 19 height 6
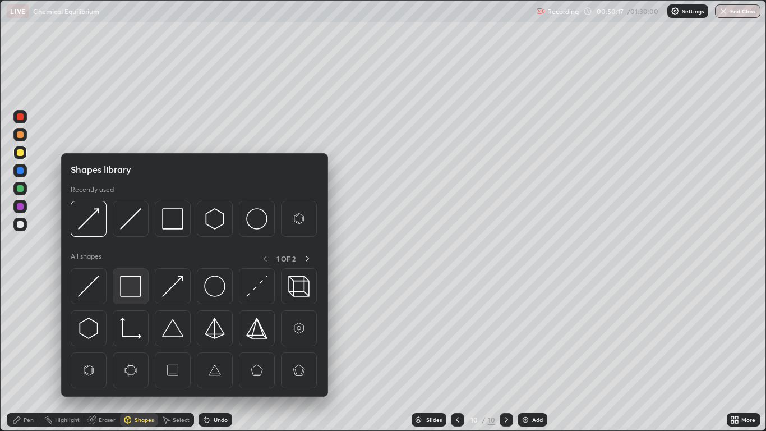
click at [135, 290] on img at bounding box center [130, 285] width 21 height 21
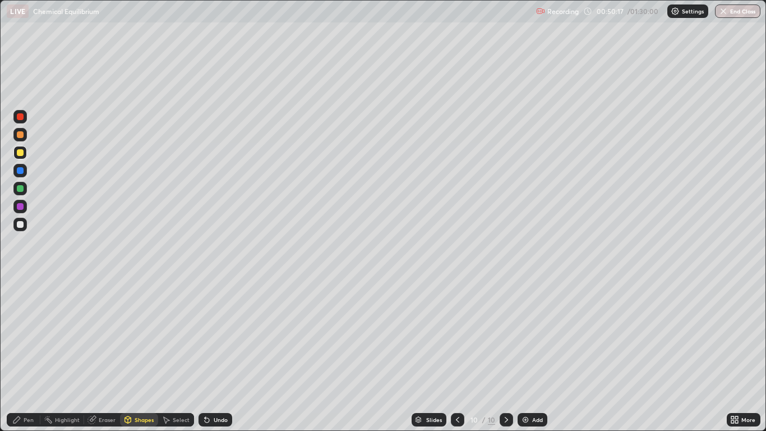
click at [24, 206] on div at bounding box center [19, 206] width 13 height 13
click at [22, 354] on div "Pen" at bounding box center [24, 419] width 34 height 13
click at [532, 354] on div "Add" at bounding box center [537, 420] width 11 height 6
click at [139, 354] on div "Shapes" at bounding box center [144, 420] width 19 height 6
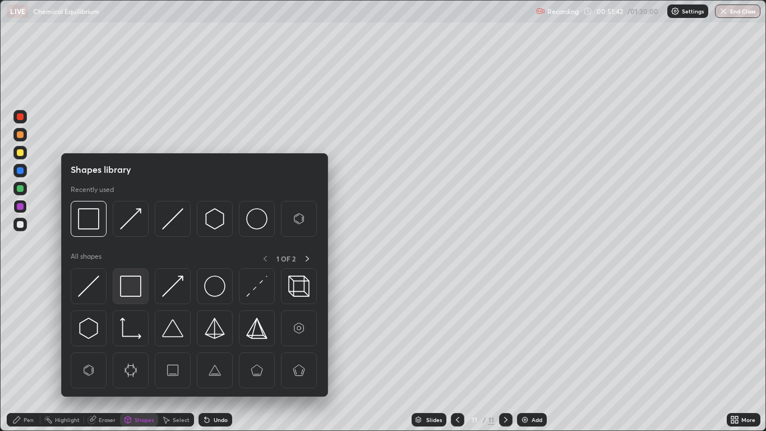
click at [131, 283] on img at bounding box center [130, 285] width 21 height 21
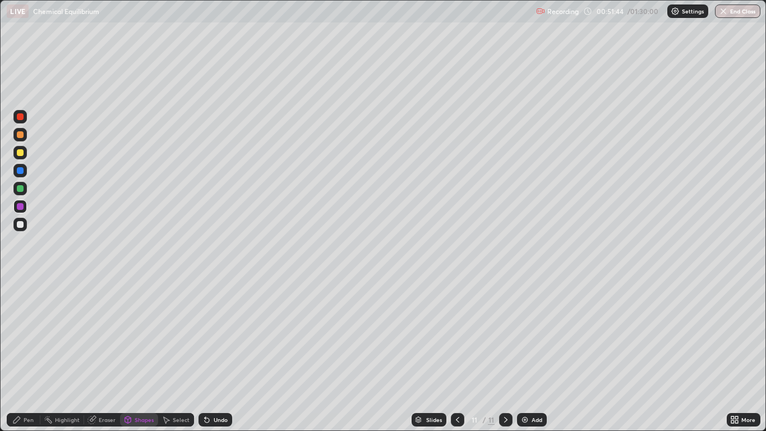
click at [23, 354] on div "Pen" at bounding box center [24, 419] width 34 height 13
click at [20, 149] on div at bounding box center [19, 152] width 13 height 13
click at [217, 354] on div "Undo" at bounding box center [216, 419] width 34 height 13
click at [214, 354] on div "Undo" at bounding box center [216, 419] width 34 height 13
click at [216, 354] on div "Undo" at bounding box center [221, 420] width 14 height 6
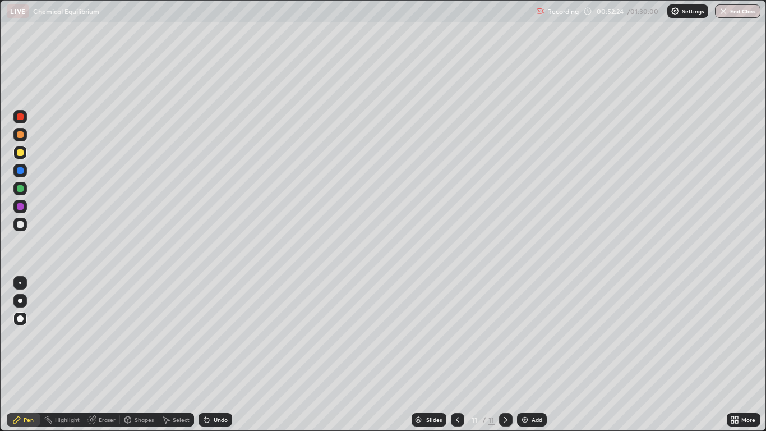
click at [21, 224] on div at bounding box center [20, 224] width 7 height 7
click at [104, 354] on div "Eraser" at bounding box center [107, 420] width 17 height 6
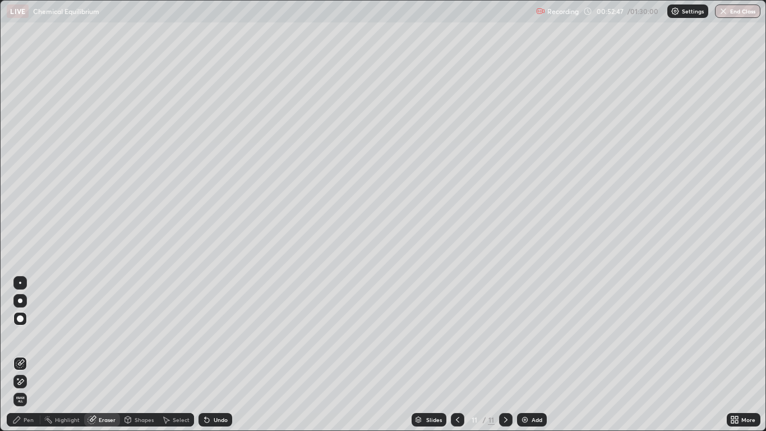
click at [27, 354] on div "Pen" at bounding box center [29, 420] width 10 height 6
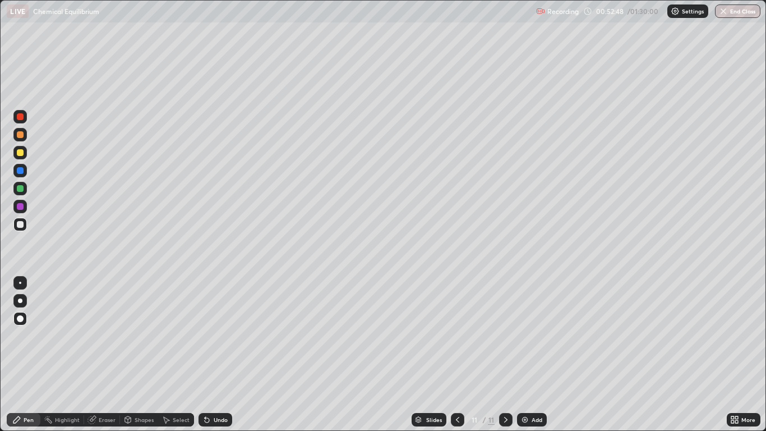
click at [21, 174] on div at bounding box center [19, 170] width 13 height 13
click at [215, 354] on div "Undo" at bounding box center [216, 419] width 34 height 13
click at [533, 354] on div "Add" at bounding box center [537, 420] width 11 height 6
click at [17, 354] on icon at bounding box center [16, 419] width 9 height 9
click at [22, 154] on div at bounding box center [20, 152] width 7 height 7
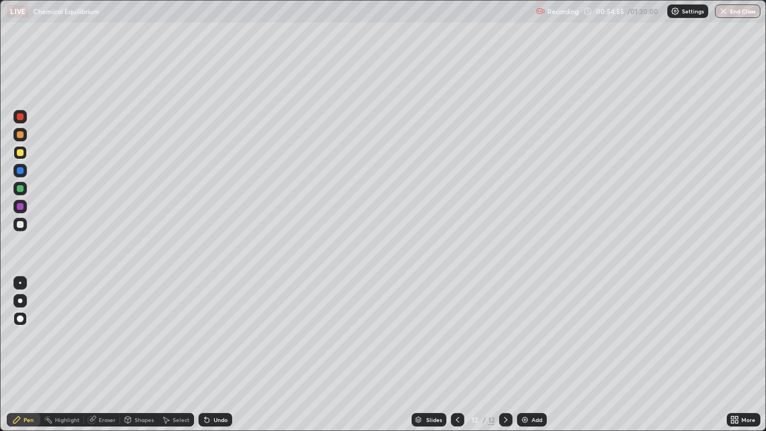
click at [21, 354] on icon at bounding box center [16, 419] width 9 height 9
click at [22, 221] on div at bounding box center [20, 224] width 7 height 7
click at [214, 354] on div "Undo" at bounding box center [221, 420] width 14 height 6
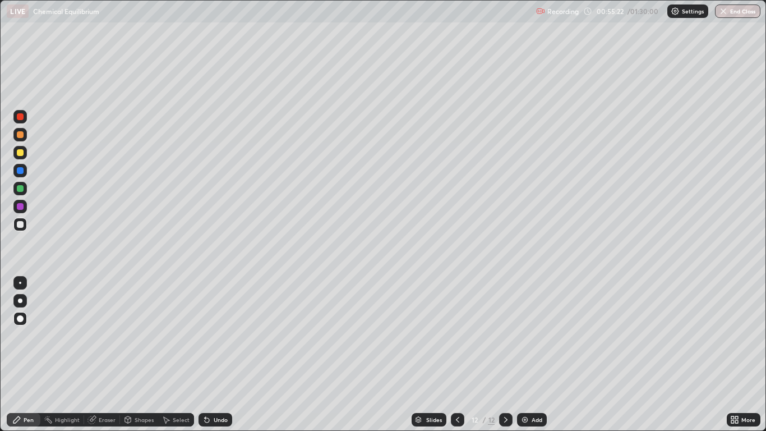
click at [529, 354] on img at bounding box center [524, 419] width 9 height 9
click at [25, 354] on div "Pen" at bounding box center [29, 420] width 10 height 6
click at [23, 153] on div at bounding box center [20, 152] width 7 height 7
click at [141, 354] on div "Shapes" at bounding box center [139, 419] width 38 height 13
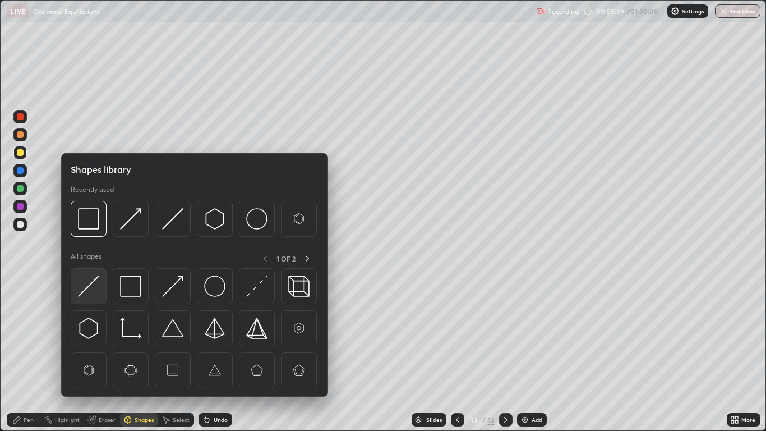
click at [90, 285] on img at bounding box center [88, 285] width 21 height 21
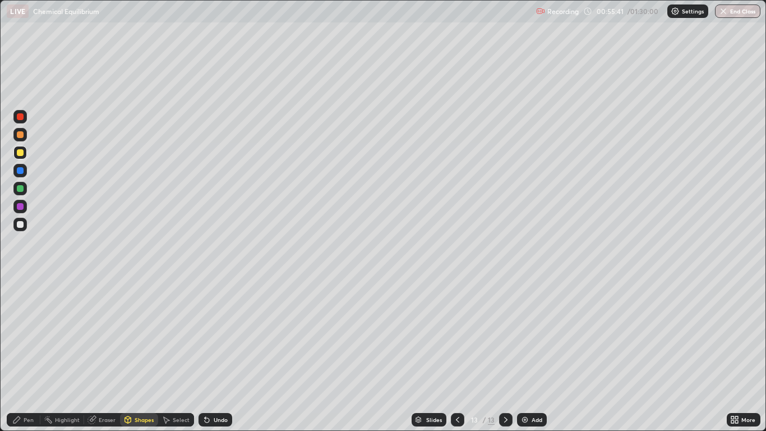
click at [33, 354] on div "Pen" at bounding box center [29, 420] width 10 height 6
click at [21, 189] on div at bounding box center [20, 188] width 7 height 7
click at [217, 354] on div "Undo" at bounding box center [221, 420] width 14 height 6
click at [215, 354] on div "Undo" at bounding box center [216, 419] width 34 height 13
click at [214, 354] on div "Undo" at bounding box center [221, 420] width 14 height 6
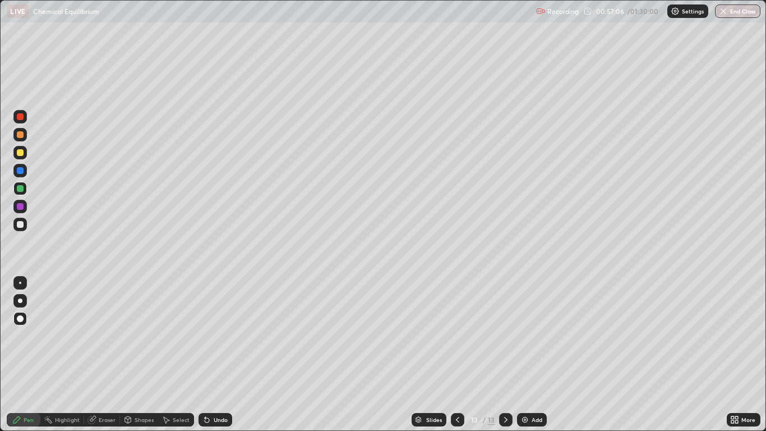
click at [217, 354] on div "Undo" at bounding box center [216, 419] width 34 height 13
click at [529, 354] on div "Add" at bounding box center [532, 419] width 30 height 13
click at [19, 354] on div "Pen" at bounding box center [24, 419] width 34 height 13
click at [24, 154] on div at bounding box center [19, 152] width 13 height 13
click at [22, 167] on div at bounding box center [20, 170] width 7 height 7
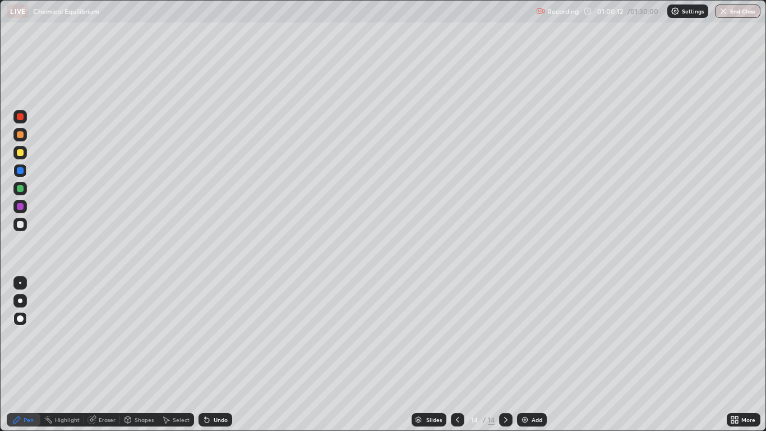
click at [532, 354] on div "Add" at bounding box center [537, 420] width 11 height 6
click at [19, 354] on icon at bounding box center [16, 419] width 9 height 9
click at [215, 354] on div "Undo" at bounding box center [216, 419] width 34 height 13
click at [20, 153] on div at bounding box center [20, 152] width 7 height 7
click at [20, 170] on div at bounding box center [20, 170] width 7 height 7
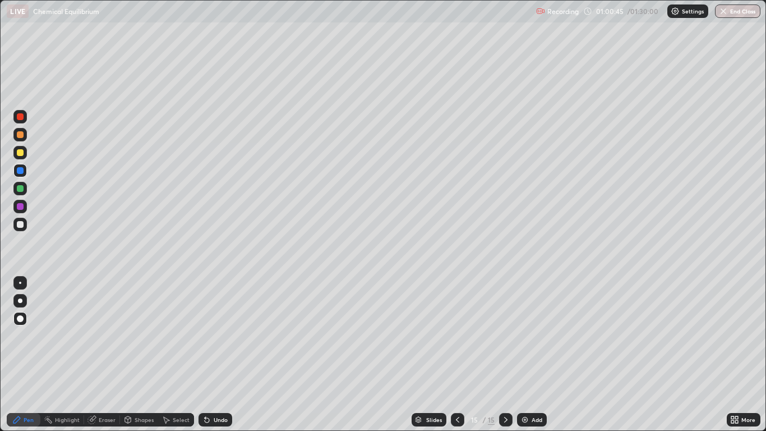
click at [22, 227] on div at bounding box center [20, 224] width 7 height 7
click at [139, 354] on div "Shapes" at bounding box center [144, 420] width 19 height 6
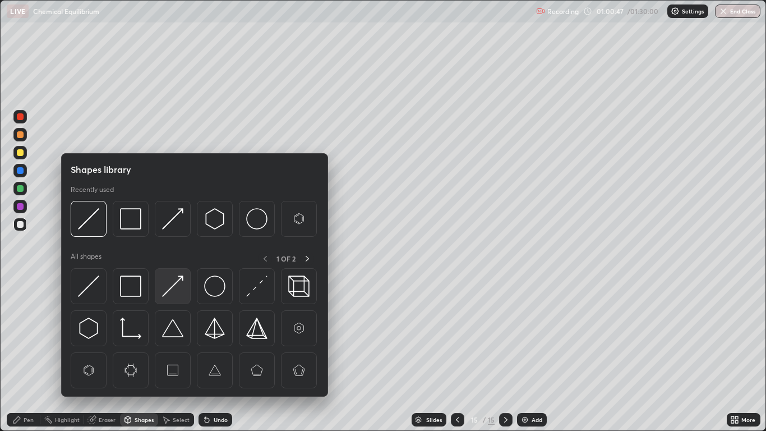
click at [175, 281] on img at bounding box center [172, 285] width 21 height 21
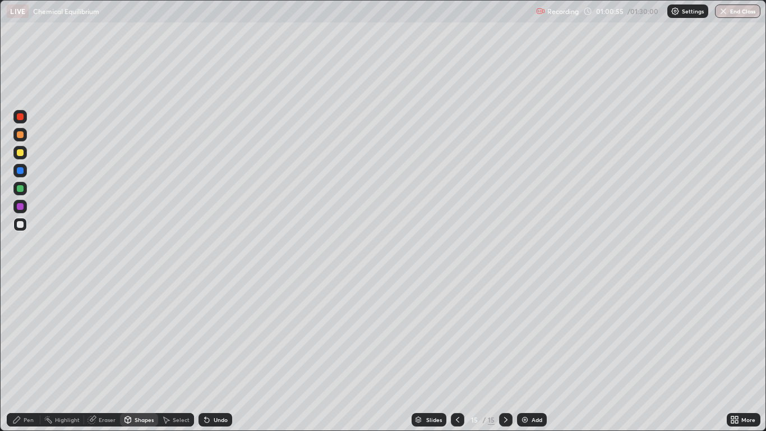
click at [25, 354] on div "Pen" at bounding box center [29, 420] width 10 height 6
click at [217, 354] on div "Undo" at bounding box center [221, 420] width 14 height 6
click at [218, 354] on div "Undo" at bounding box center [216, 419] width 34 height 13
click at [215, 354] on div "Undo" at bounding box center [216, 419] width 34 height 13
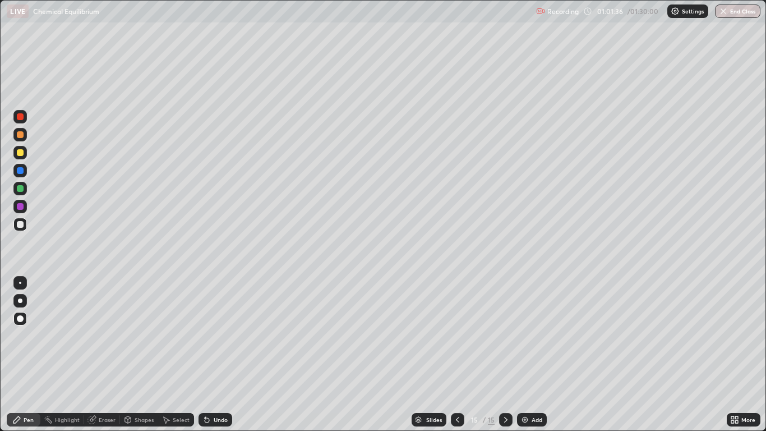
click at [536, 354] on div "Add" at bounding box center [537, 420] width 11 height 6
click at [15, 354] on icon at bounding box center [16, 419] width 7 height 7
click at [205, 354] on icon at bounding box center [207, 420] width 4 height 4
click at [204, 354] on div "Undo" at bounding box center [216, 419] width 34 height 13
click at [218, 354] on div "Undo" at bounding box center [221, 420] width 14 height 6
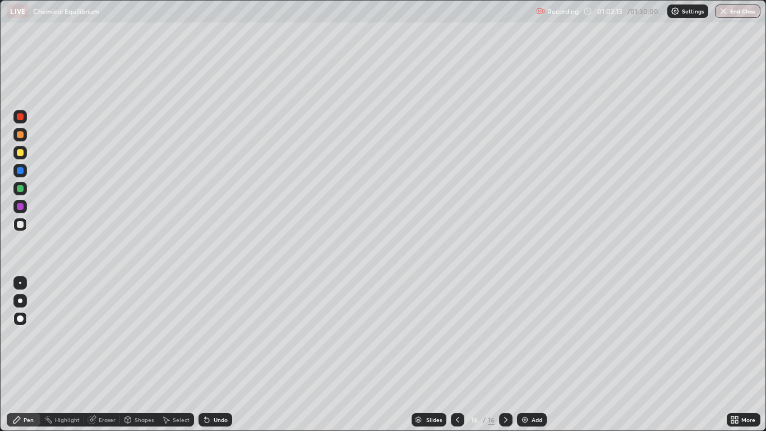
click at [536, 354] on div "Add" at bounding box center [537, 420] width 11 height 6
click at [26, 354] on div "Pen" at bounding box center [29, 420] width 10 height 6
click at [20, 153] on div at bounding box center [20, 152] width 7 height 7
click at [221, 354] on div "Undo" at bounding box center [216, 419] width 34 height 13
click at [210, 354] on div "Undo" at bounding box center [216, 419] width 34 height 13
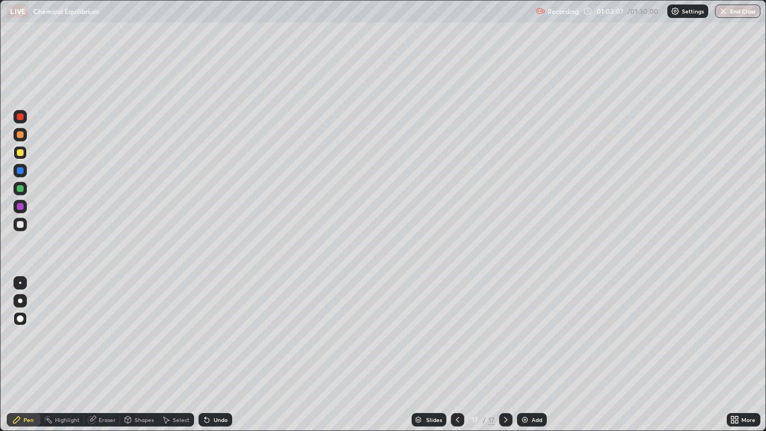
click at [214, 354] on div "Undo" at bounding box center [216, 419] width 34 height 13
click at [214, 354] on div "Undo" at bounding box center [221, 420] width 14 height 6
click at [104, 354] on div "Eraser" at bounding box center [107, 420] width 17 height 6
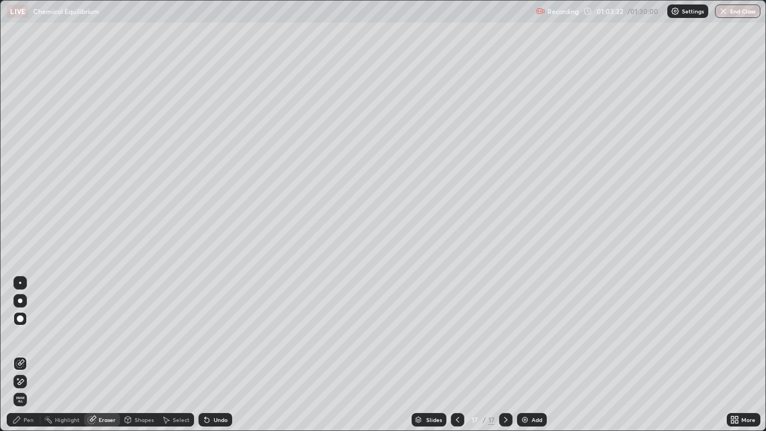
click at [17, 354] on icon at bounding box center [16, 419] width 9 height 9
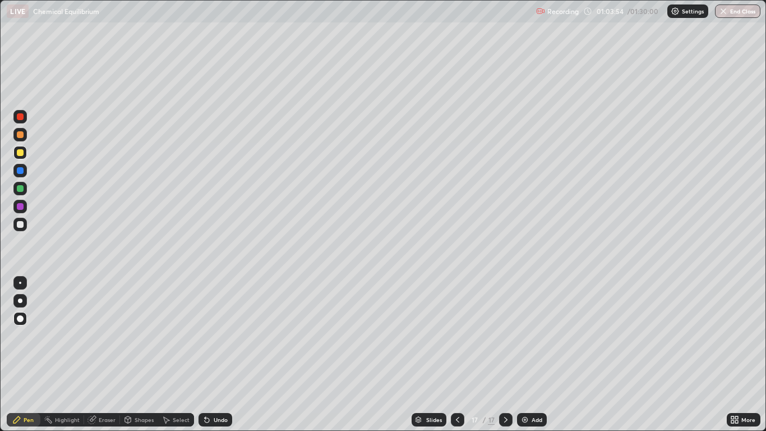
click at [218, 354] on div "Undo" at bounding box center [221, 420] width 14 height 6
click at [220, 354] on div "Undo" at bounding box center [216, 419] width 34 height 13
click at [528, 354] on div "Add" at bounding box center [532, 419] width 30 height 13
click at [219, 354] on div "Undo" at bounding box center [221, 420] width 14 height 6
click at [21, 354] on icon at bounding box center [16, 419] width 9 height 9
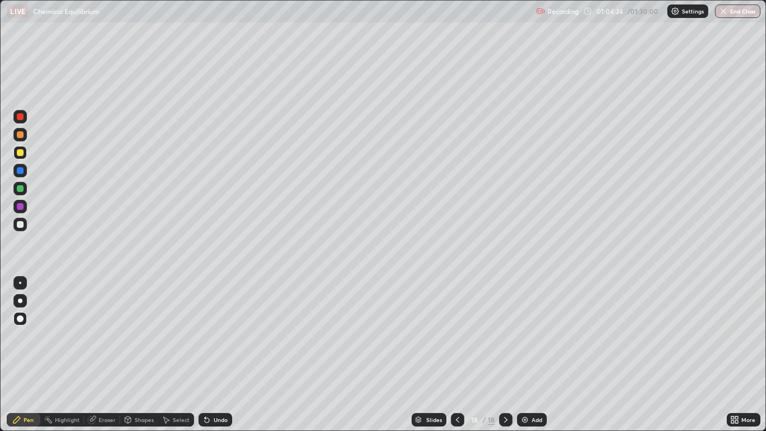
click at [19, 354] on icon at bounding box center [16, 419] width 7 height 7
click at [22, 188] on div at bounding box center [20, 188] width 7 height 7
click at [216, 354] on div "Undo" at bounding box center [221, 420] width 14 height 6
click at [456, 354] on icon at bounding box center [457, 419] width 9 height 9
click at [456, 354] on icon at bounding box center [457, 420] width 3 height 6
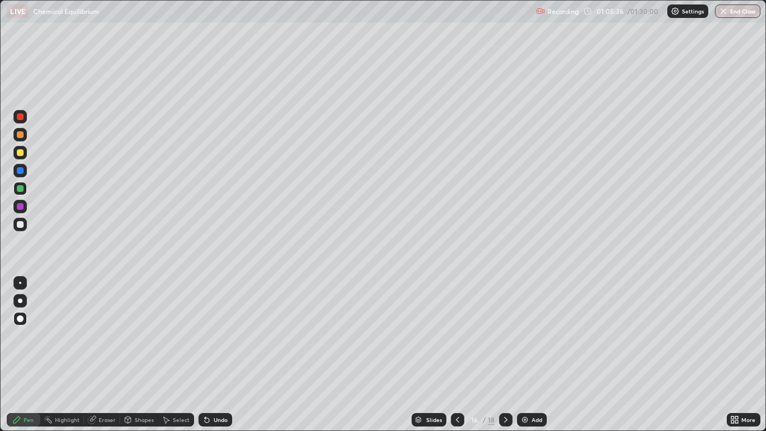
click at [456, 354] on icon at bounding box center [457, 419] width 9 height 9
click at [506, 354] on icon at bounding box center [505, 419] width 9 height 9
click at [505, 354] on icon at bounding box center [505, 419] width 9 height 9
click at [503, 354] on icon at bounding box center [505, 419] width 9 height 9
click at [501, 354] on icon at bounding box center [505, 419] width 9 height 9
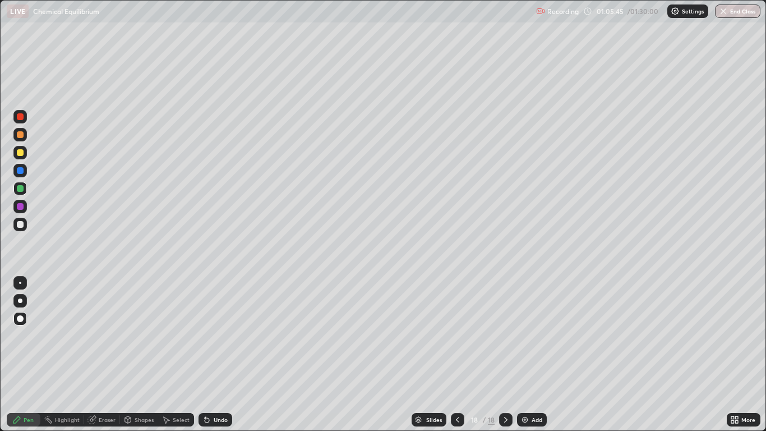
click at [534, 354] on div "Add" at bounding box center [537, 420] width 11 height 6
click at [453, 354] on icon at bounding box center [457, 419] width 9 height 9
click at [451, 354] on div at bounding box center [457, 419] width 13 height 22
click at [505, 354] on icon at bounding box center [505, 420] width 3 height 6
click at [504, 354] on icon at bounding box center [505, 419] width 9 height 9
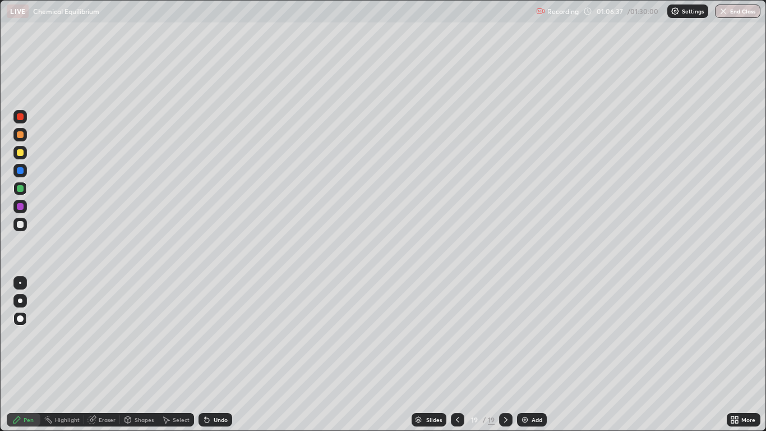
click at [139, 354] on div "Shapes" at bounding box center [144, 420] width 19 height 6
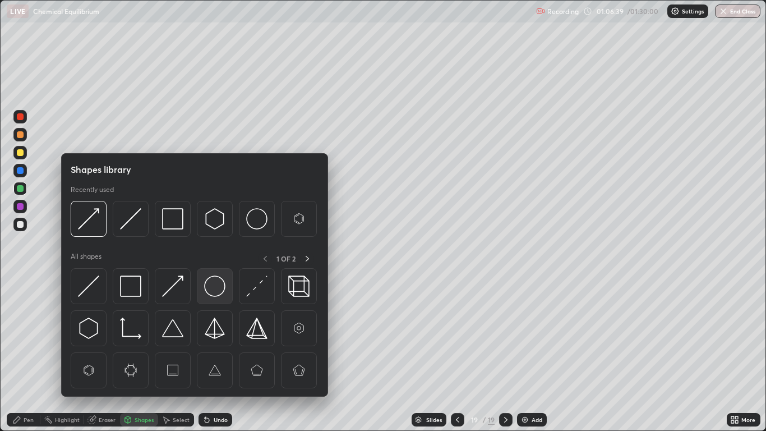
click at [218, 284] on img at bounding box center [214, 285] width 21 height 21
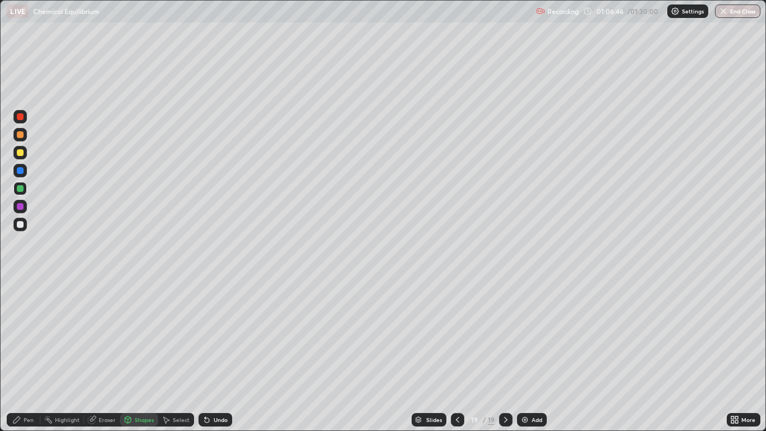
click at [22, 354] on div "Pen" at bounding box center [24, 419] width 34 height 13
click at [21, 152] on div at bounding box center [20, 152] width 7 height 7
click at [20, 205] on div at bounding box center [20, 206] width 7 height 7
click at [140, 354] on div "Shapes" at bounding box center [144, 420] width 19 height 6
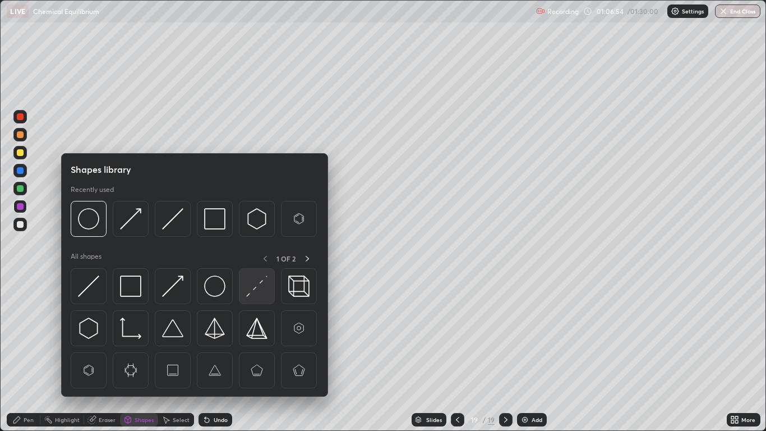
click at [259, 283] on img at bounding box center [256, 285] width 21 height 21
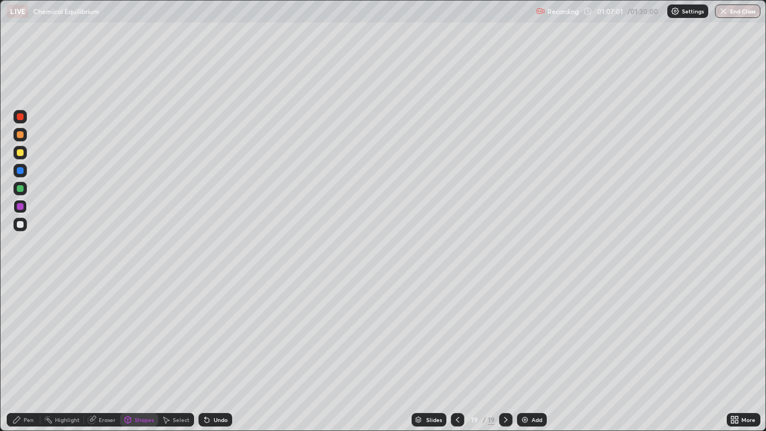
click at [135, 354] on div "Shapes" at bounding box center [144, 420] width 19 height 6
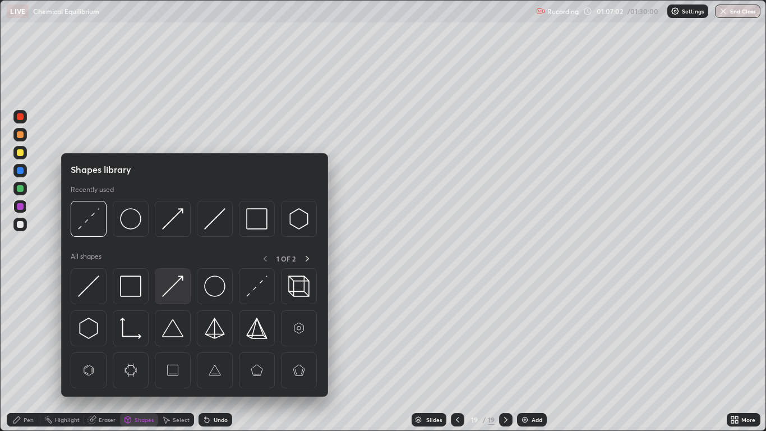
click at [168, 296] on img at bounding box center [172, 285] width 21 height 21
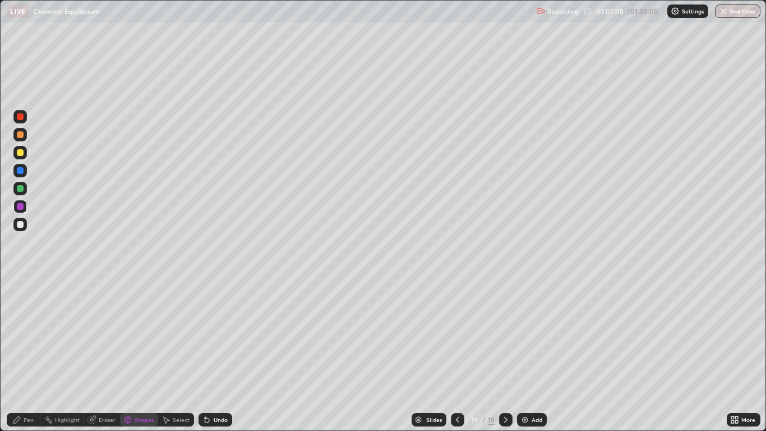
click at [22, 152] on div at bounding box center [20, 152] width 7 height 7
click at [143, 354] on div "Shapes" at bounding box center [144, 420] width 19 height 6
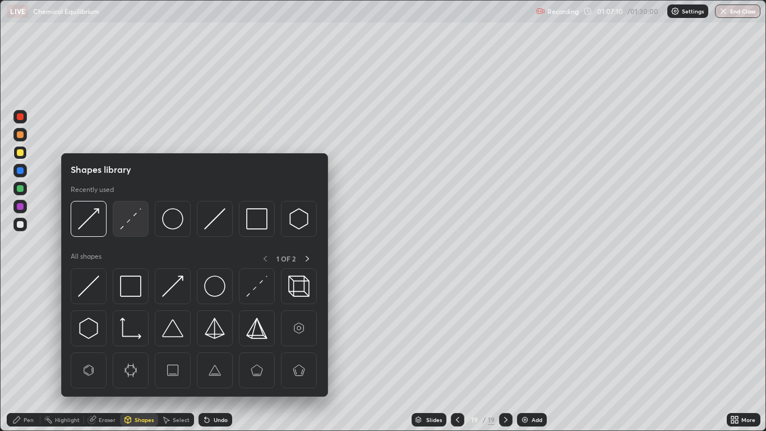
click at [134, 220] on img at bounding box center [130, 218] width 21 height 21
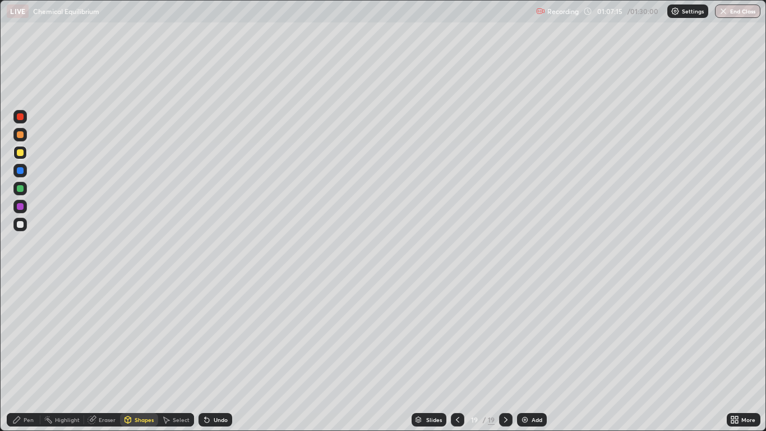
click at [137, 354] on div "Shapes" at bounding box center [139, 419] width 38 height 13
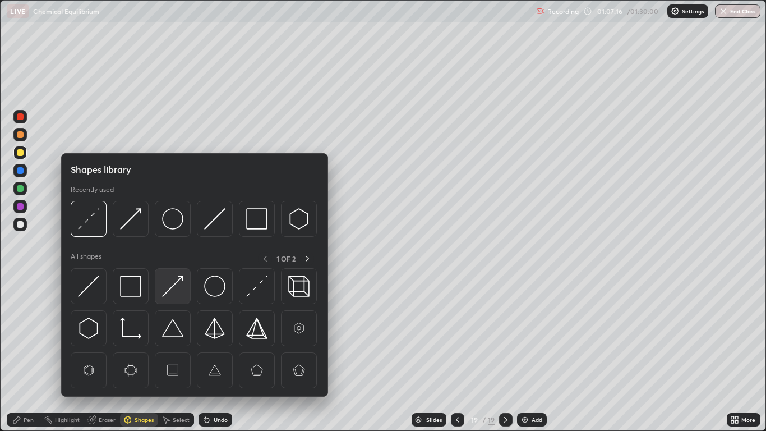
click at [179, 289] on img at bounding box center [172, 285] width 21 height 21
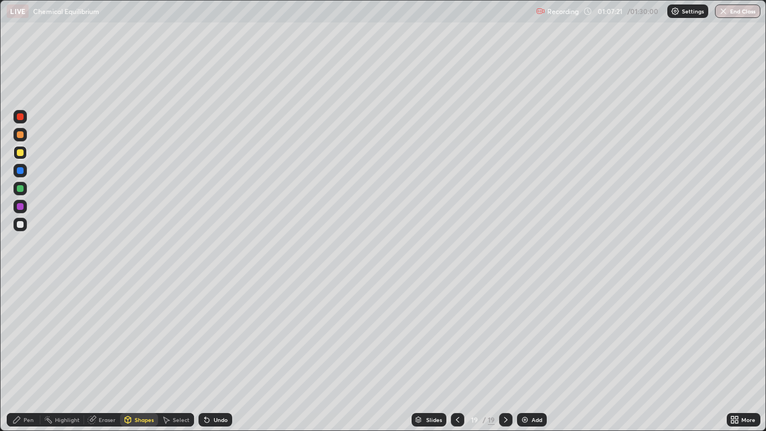
click at [26, 354] on div "Pen" at bounding box center [29, 420] width 10 height 6
click at [529, 354] on div "Add" at bounding box center [532, 419] width 30 height 13
click at [22, 354] on div "Pen" at bounding box center [24, 419] width 34 height 13
click at [20, 170] on div at bounding box center [20, 170] width 7 height 7
click at [139, 354] on div "Shapes" at bounding box center [144, 420] width 19 height 6
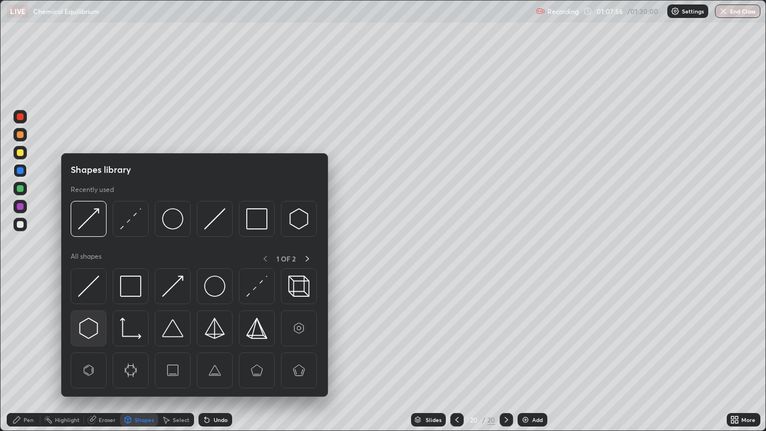
click at [94, 327] on img at bounding box center [88, 327] width 21 height 21
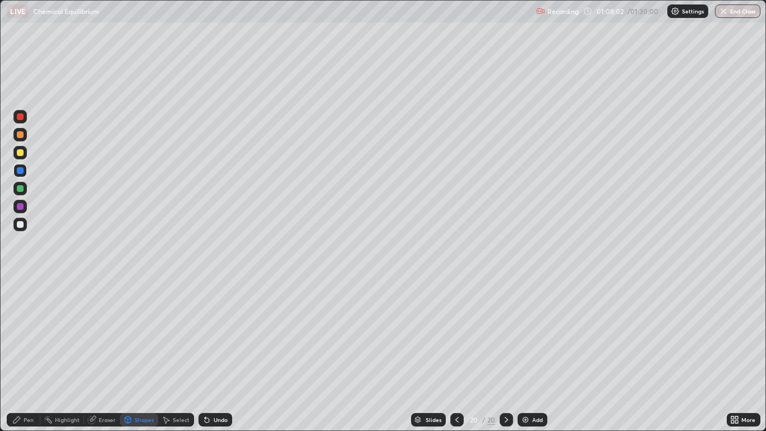
click at [21, 354] on icon at bounding box center [16, 419] width 9 height 9
click at [21, 153] on div at bounding box center [20, 152] width 7 height 7
click at [18, 189] on div at bounding box center [20, 188] width 7 height 7
click at [141, 354] on div "Shapes" at bounding box center [144, 420] width 19 height 6
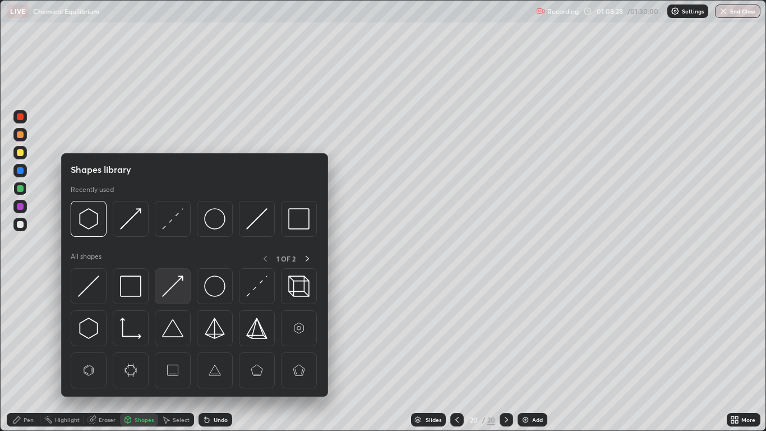
click at [172, 281] on img at bounding box center [172, 285] width 21 height 21
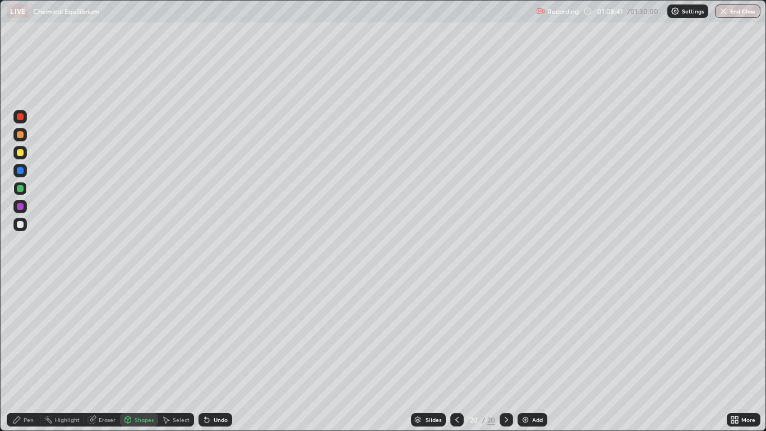
click at [37, 354] on div "Pen" at bounding box center [24, 419] width 34 height 13
click at [214, 354] on div "Undo" at bounding box center [221, 420] width 14 height 6
click at [528, 354] on img at bounding box center [525, 419] width 9 height 9
click at [24, 354] on div "Pen" at bounding box center [29, 420] width 10 height 6
click at [137, 354] on div "Shapes" at bounding box center [144, 420] width 19 height 6
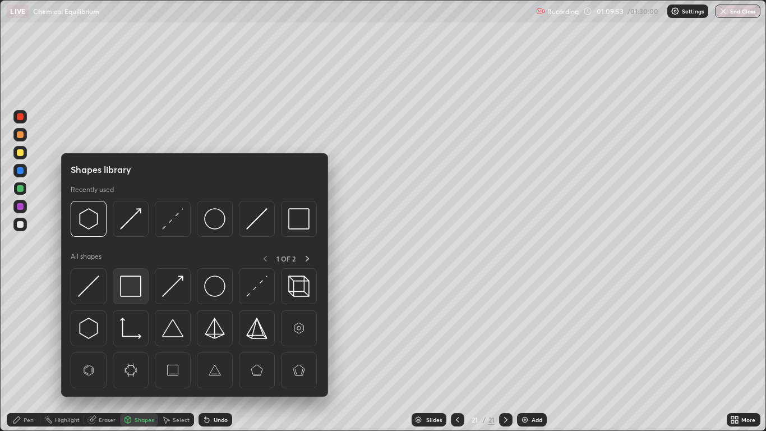
click at [136, 286] on img at bounding box center [130, 285] width 21 height 21
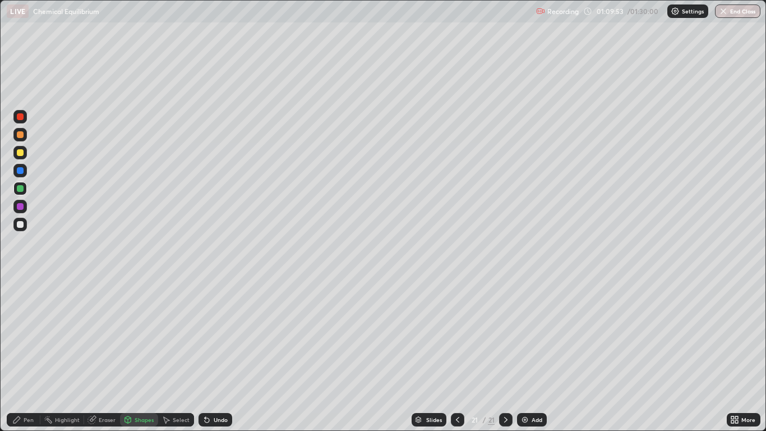
click at [26, 223] on div at bounding box center [19, 224] width 13 height 13
click at [27, 354] on div "Pen" at bounding box center [29, 420] width 10 height 6
click at [214, 354] on div "Undo" at bounding box center [221, 420] width 14 height 6
click at [527, 354] on div "Add" at bounding box center [532, 419] width 30 height 13
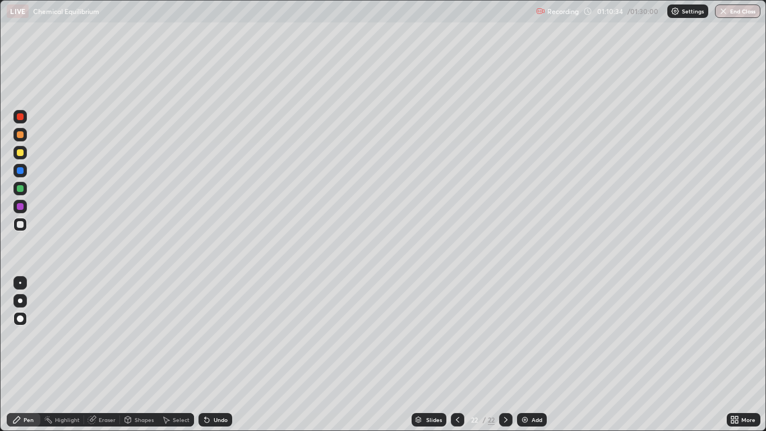
click at [22, 354] on div "Pen" at bounding box center [24, 419] width 34 height 13
click at [20, 208] on div at bounding box center [20, 206] width 7 height 7
click at [530, 354] on div "Add" at bounding box center [532, 419] width 30 height 13
click at [141, 354] on div "Shapes" at bounding box center [144, 420] width 19 height 6
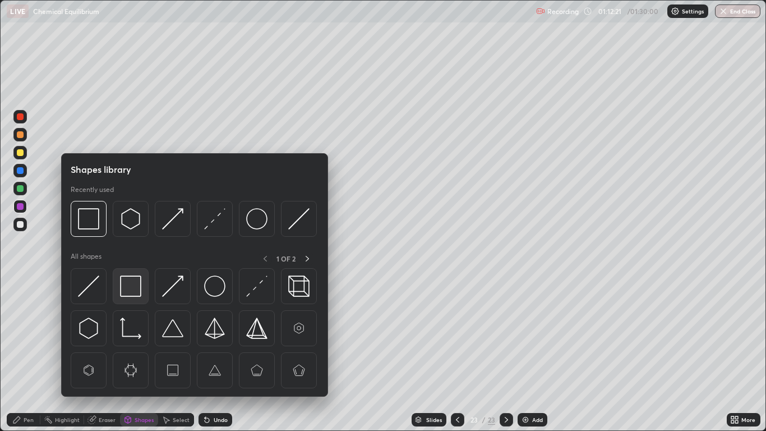
click at [132, 285] on img at bounding box center [130, 285] width 21 height 21
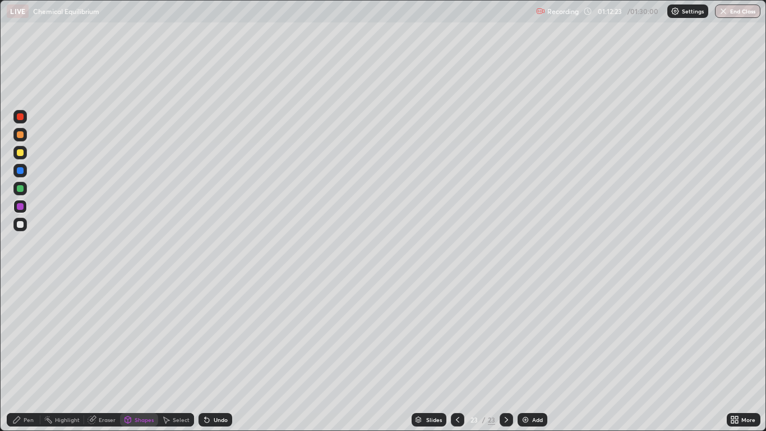
click at [26, 354] on div "Pen" at bounding box center [29, 420] width 10 height 6
click at [20, 154] on div at bounding box center [20, 152] width 7 height 7
click at [139, 354] on div "Shapes" at bounding box center [144, 420] width 19 height 6
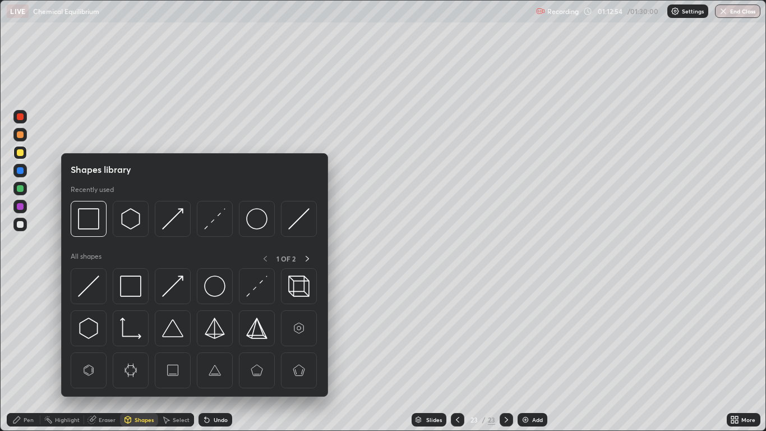
click at [21, 207] on div at bounding box center [20, 206] width 7 height 7
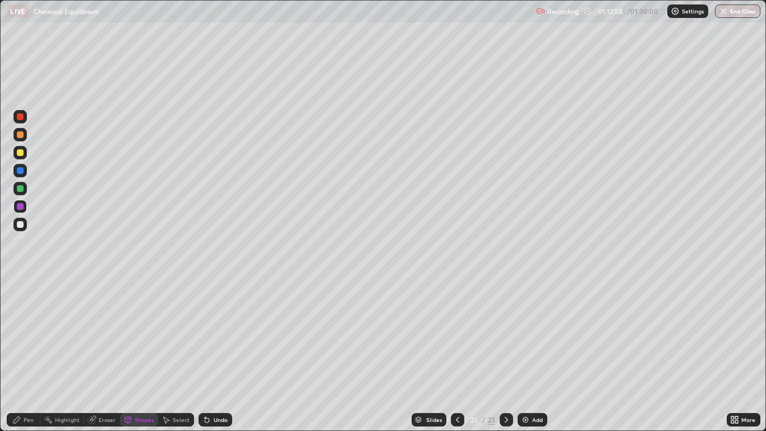
click at [220, 354] on div "Undo" at bounding box center [221, 420] width 14 height 6
click at [30, 354] on div "Pen" at bounding box center [29, 420] width 10 height 6
click at [205, 354] on icon at bounding box center [207, 420] width 4 height 4
click at [536, 354] on div "Add" at bounding box center [537, 420] width 11 height 6
click at [22, 152] on div at bounding box center [20, 152] width 7 height 7
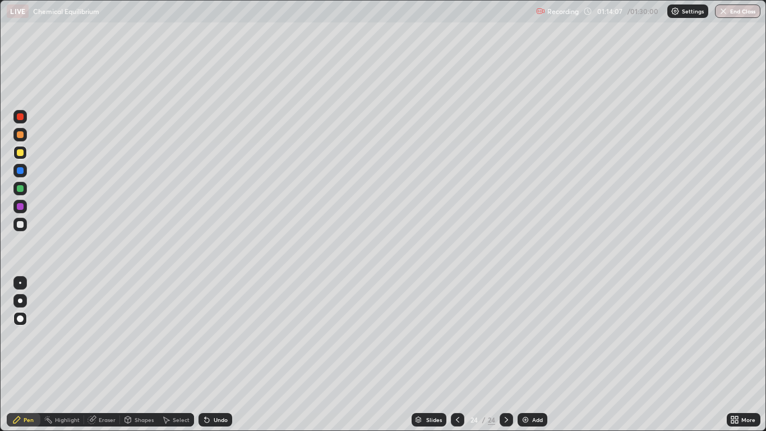
click at [221, 354] on div "Undo" at bounding box center [221, 420] width 14 height 6
click at [222, 354] on div "Undo" at bounding box center [216, 419] width 34 height 13
click at [21, 190] on div at bounding box center [20, 188] width 7 height 7
click at [209, 354] on icon at bounding box center [206, 419] width 9 height 9
click at [534, 354] on div "Add" at bounding box center [537, 420] width 11 height 6
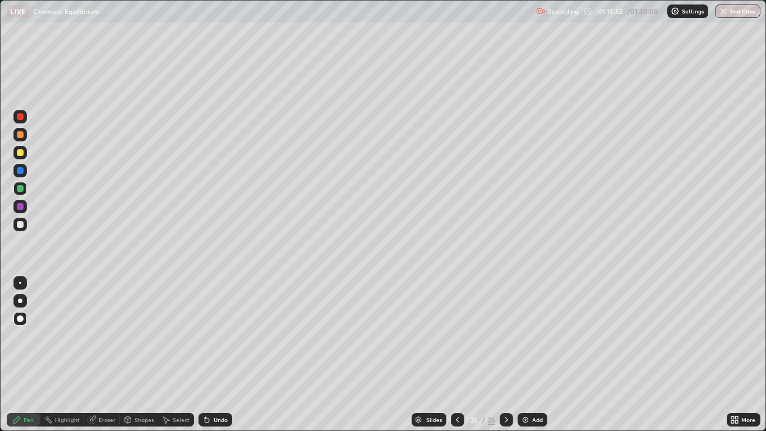
click at [19, 224] on div at bounding box center [20, 224] width 7 height 7
click at [536, 354] on div "Add" at bounding box center [537, 420] width 11 height 6
click at [21, 151] on div at bounding box center [20, 152] width 7 height 7
click at [209, 354] on icon at bounding box center [206, 419] width 9 height 9
click at [214, 354] on div "Undo" at bounding box center [221, 420] width 14 height 6
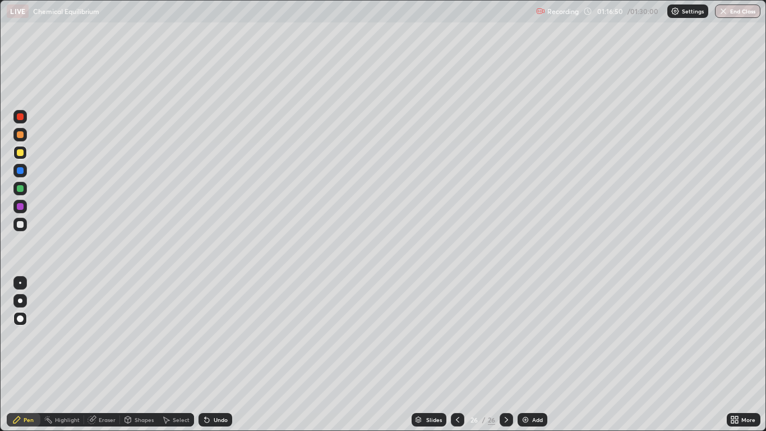
click at [539, 354] on div "Add" at bounding box center [537, 420] width 11 height 6
click at [456, 354] on icon at bounding box center [457, 419] width 9 height 9
click at [21, 206] on div at bounding box center [20, 206] width 7 height 7
click at [505, 354] on icon at bounding box center [505, 419] width 9 height 9
click at [21, 189] on div at bounding box center [20, 188] width 7 height 7
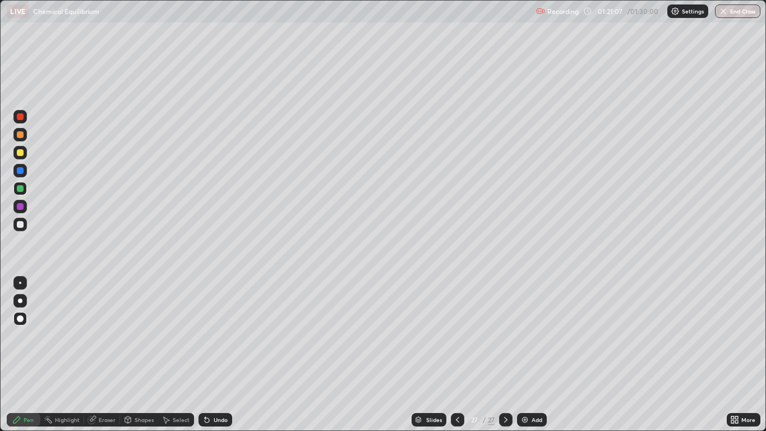
click at [209, 354] on div "Undo" at bounding box center [216, 419] width 34 height 13
click at [214, 354] on div "Undo" at bounding box center [221, 420] width 14 height 6
click at [732, 14] on button "End Class" at bounding box center [738, 10] width 44 height 13
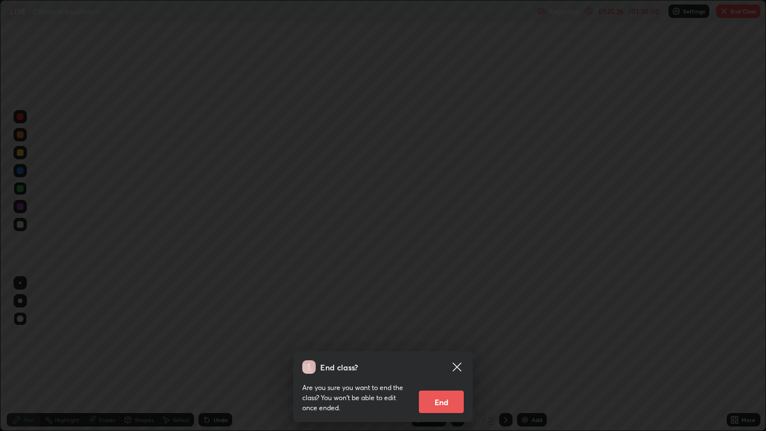
click at [453, 354] on button "End" at bounding box center [441, 401] width 45 height 22
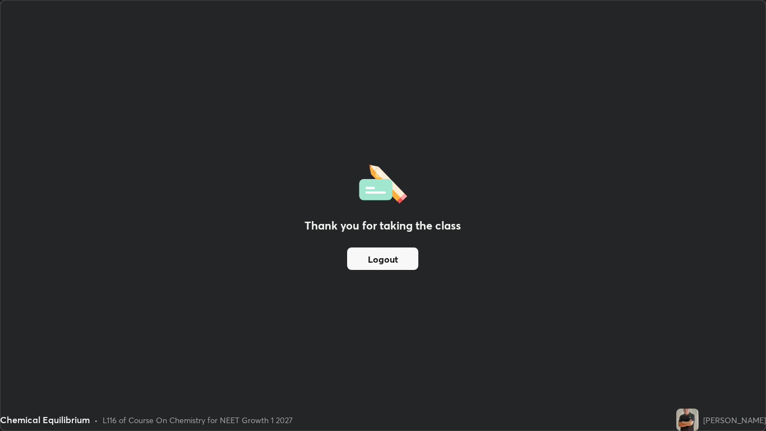
click at [410, 260] on button "Logout" at bounding box center [382, 258] width 71 height 22
